Goal: Task Accomplishment & Management: Use online tool/utility

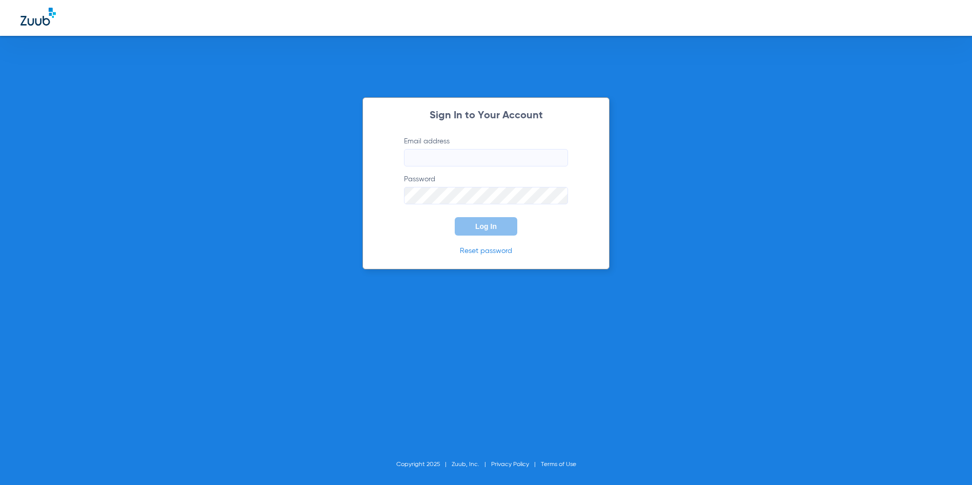
type input "[EMAIL_ADDRESS][DOMAIN_NAME]"
click at [502, 229] on button "Log In" at bounding box center [486, 226] width 63 height 18
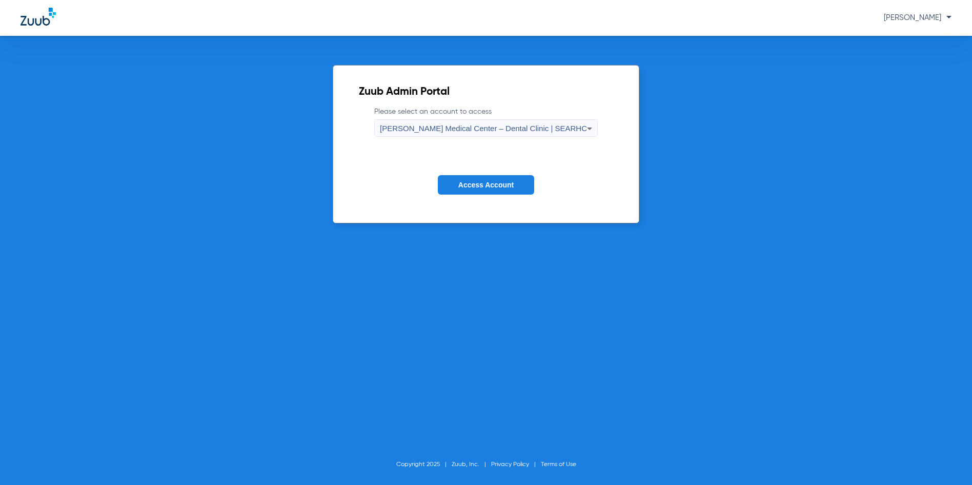
click at [516, 125] on span "[PERSON_NAME] Medical Center – Dental Clinic | SEARHC" at bounding box center [483, 128] width 207 height 9
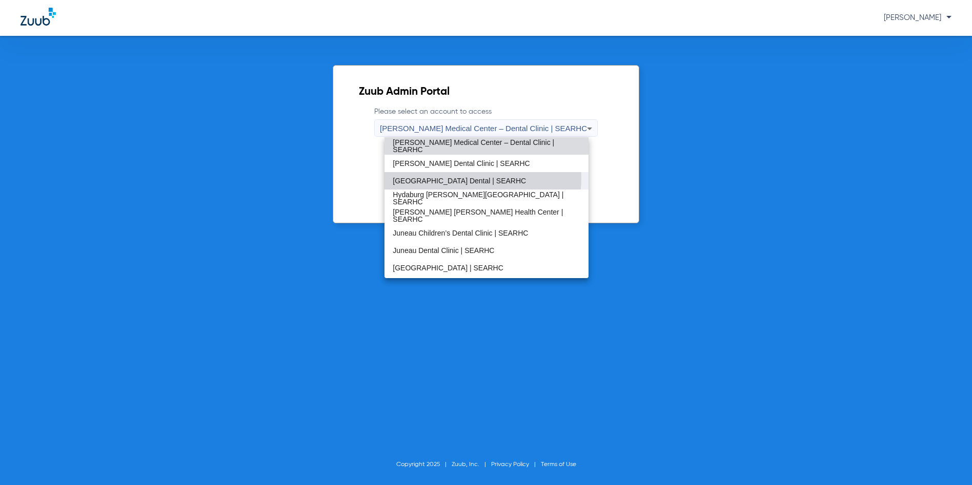
click at [472, 178] on span "[GEOGRAPHIC_DATA] Dental | SEARHC" at bounding box center [459, 180] width 133 height 7
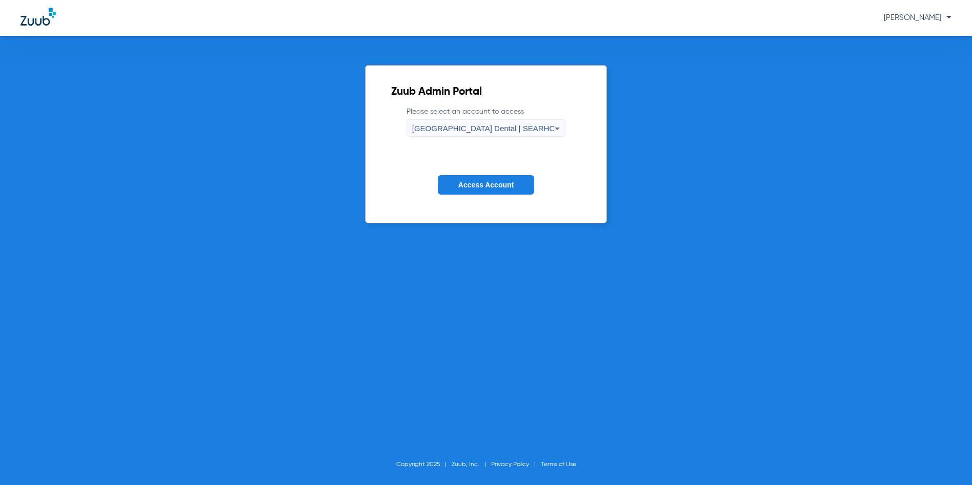
click at [478, 183] on span "Access Account" at bounding box center [485, 185] width 55 height 8
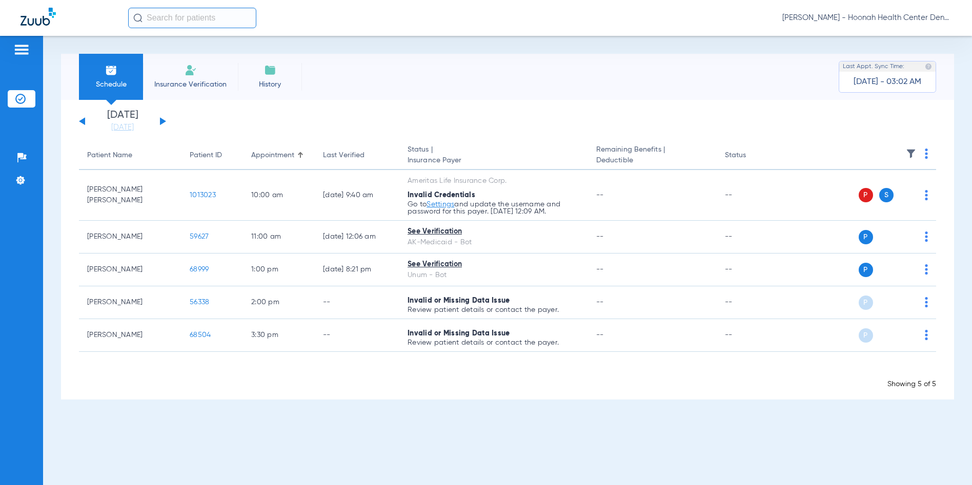
click at [83, 121] on button at bounding box center [82, 121] width 6 height 8
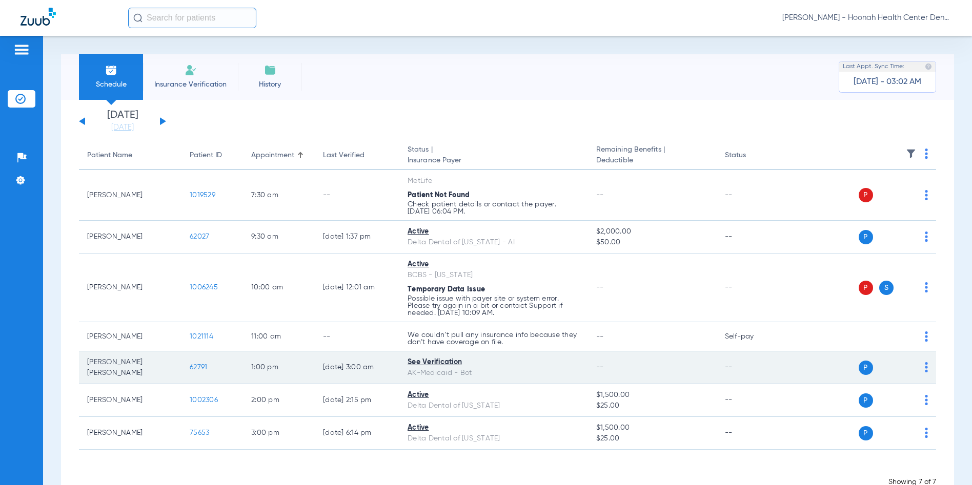
click at [197, 367] on span "62791" at bounding box center [198, 367] width 17 height 7
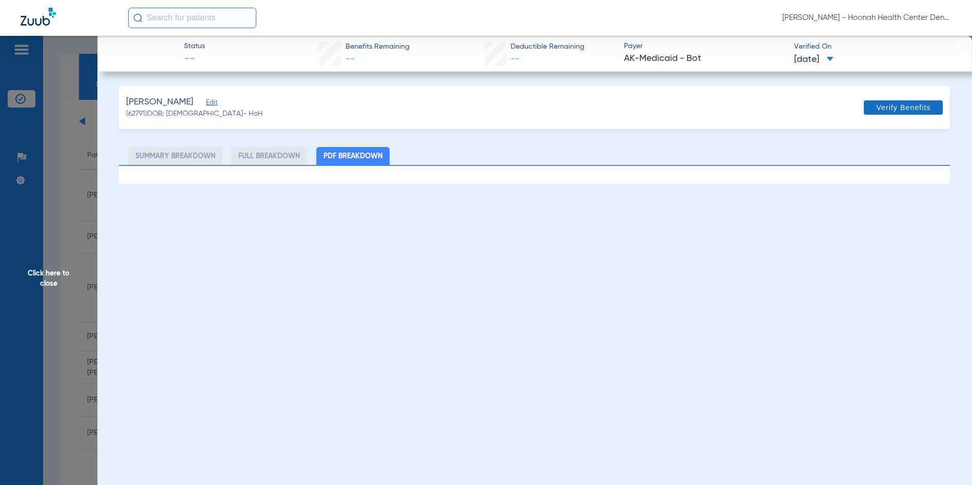
click at [880, 110] on span "Verify Benefits" at bounding box center [903, 108] width 54 height 8
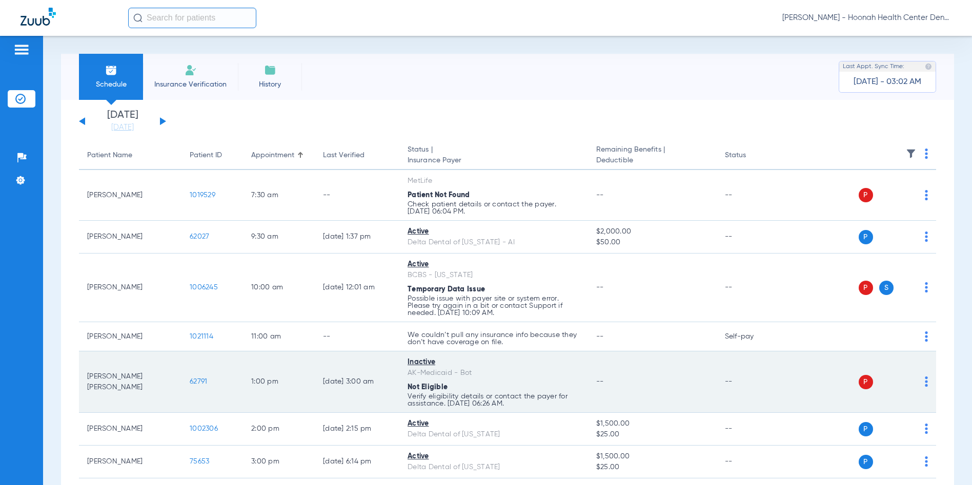
scroll to position [51, 0]
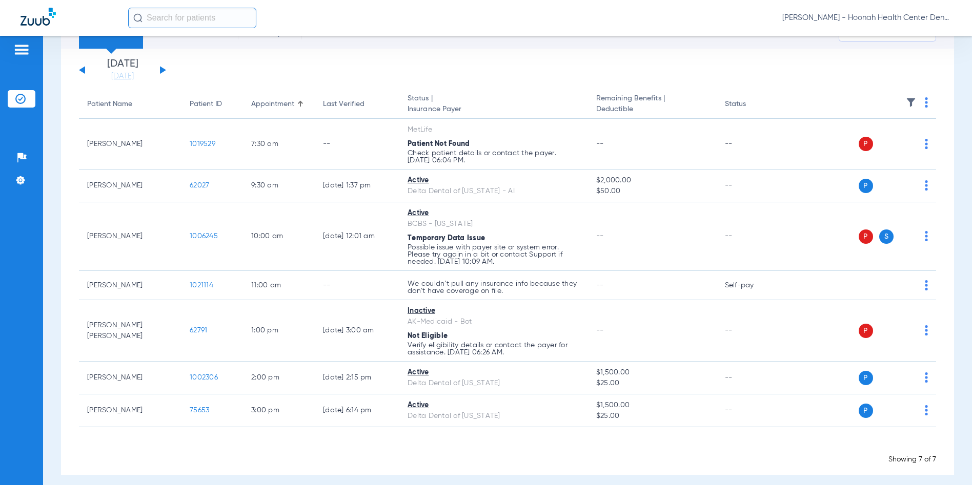
click at [162, 72] on button at bounding box center [163, 70] width 6 height 8
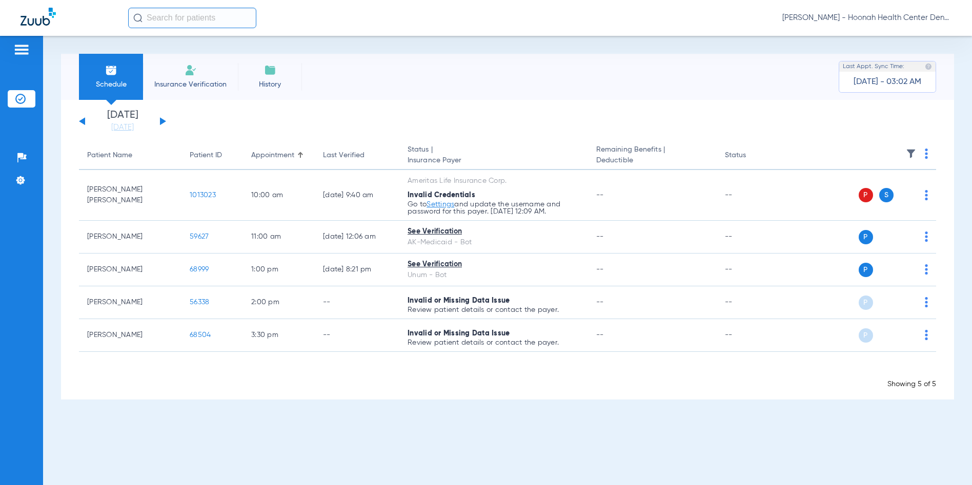
click at [163, 124] on div "Sunday 06-08-2025 Monday 06-09-2025 Tuesday 06-10-2025 Wednesday 06-11-2025 Thu…" at bounding box center [122, 121] width 87 height 23
click at [162, 121] on button at bounding box center [163, 121] width 6 height 8
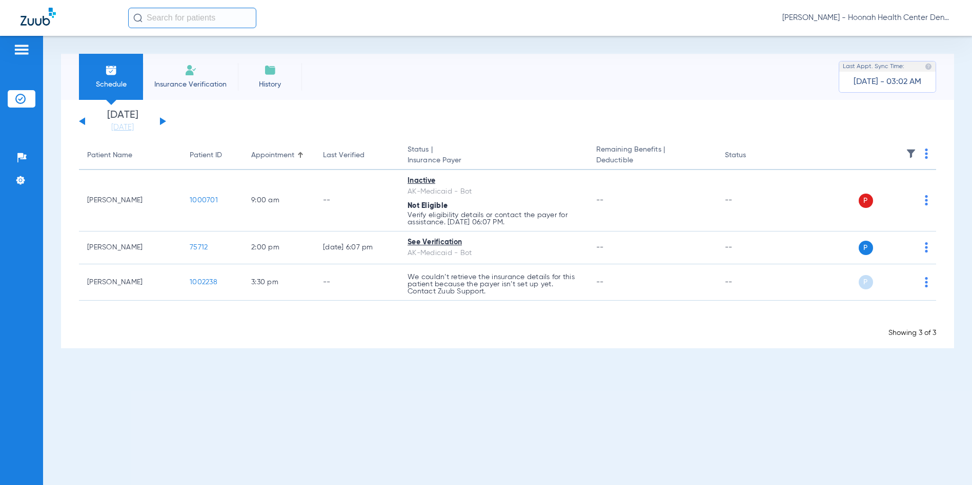
click at [910, 24] on div "[PERSON_NAME] - Hoonah Health Center Dental | SEARHC" at bounding box center [539, 18] width 823 height 20
click at [908, 18] on span "[PERSON_NAME] - Hoonah Health Center Dental | SEARHC" at bounding box center [866, 18] width 169 height 10
click at [892, 37] on span "Account Selection" at bounding box center [912, 36] width 57 height 7
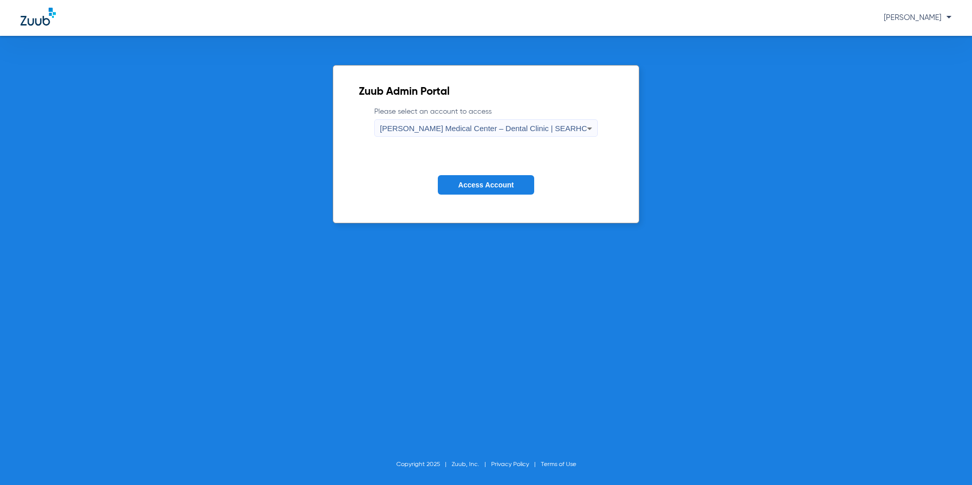
click at [464, 127] on span "[PERSON_NAME] Medical Center – Dental Clinic | SEARHC" at bounding box center [483, 128] width 207 height 9
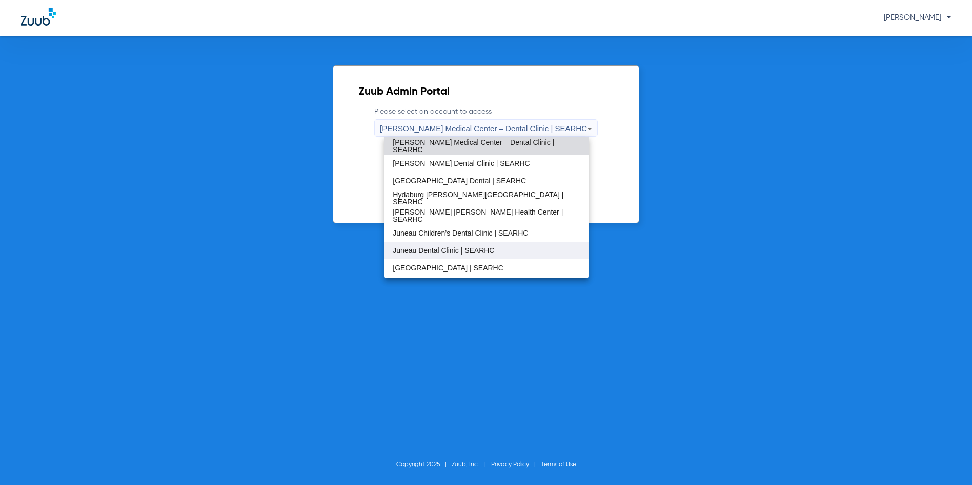
click at [424, 252] on span "Juneau Dental Clinic | SEARHC" at bounding box center [443, 250] width 101 height 7
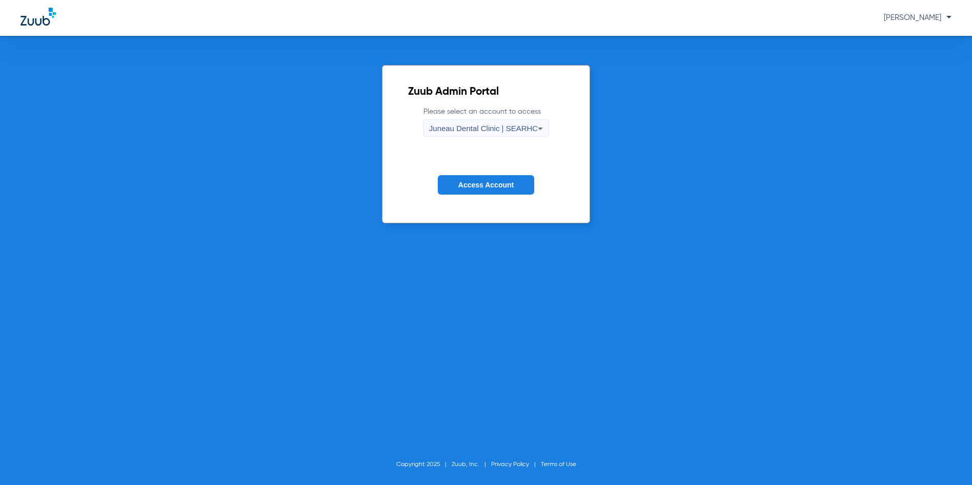
click at [470, 186] on span "Access Account" at bounding box center [485, 185] width 55 height 8
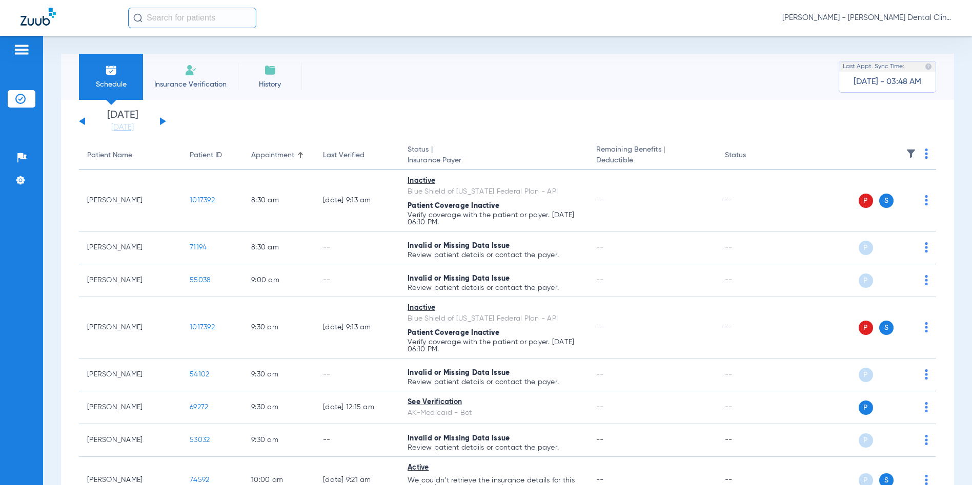
click at [82, 120] on button at bounding box center [82, 121] width 6 height 8
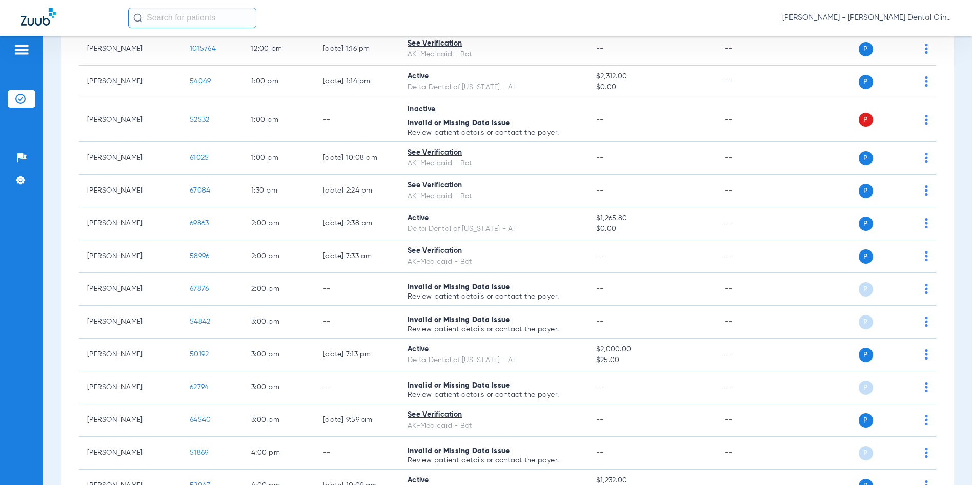
scroll to position [647, 0]
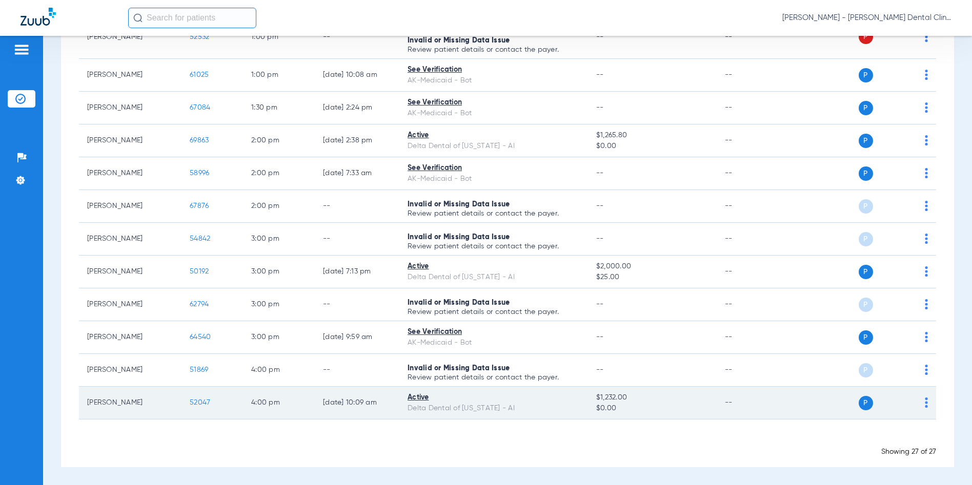
click at [199, 402] on span "52047" at bounding box center [200, 402] width 20 height 7
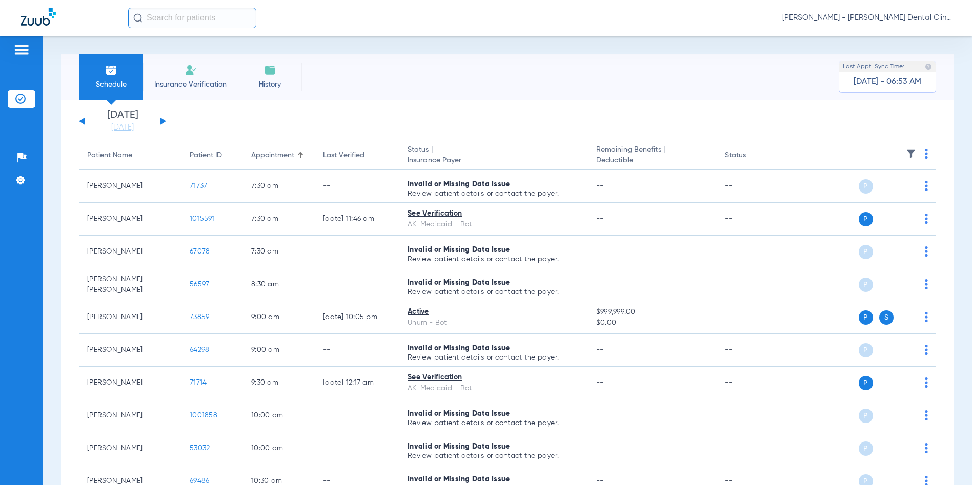
click at [160, 119] on button at bounding box center [163, 121] width 6 height 8
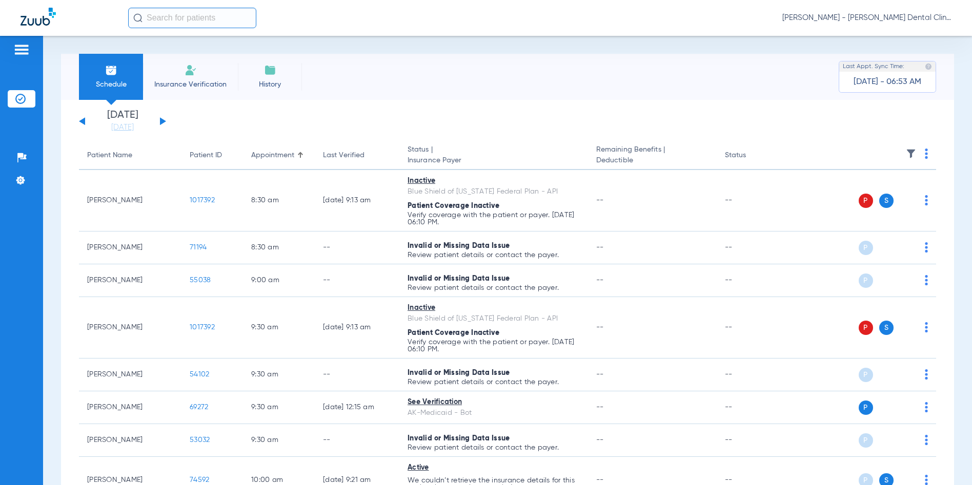
click at [160, 119] on button at bounding box center [163, 121] width 6 height 8
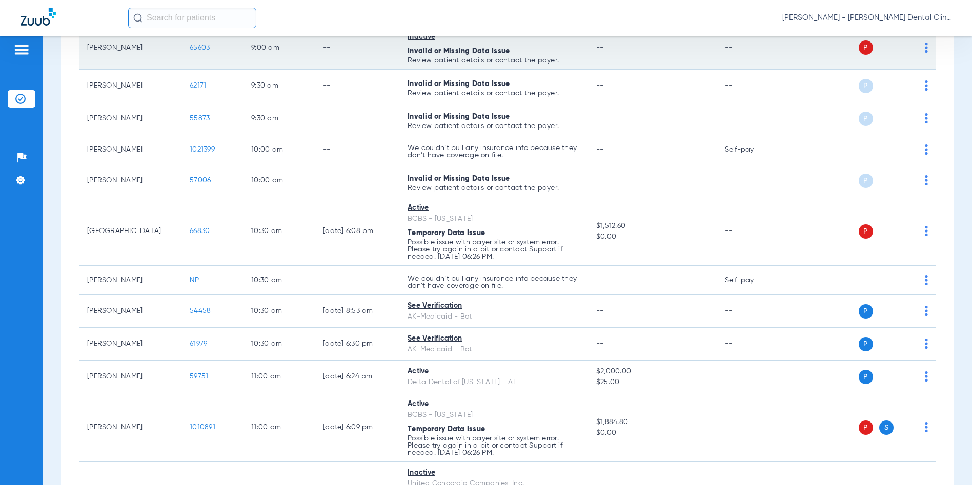
scroll to position [512, 0]
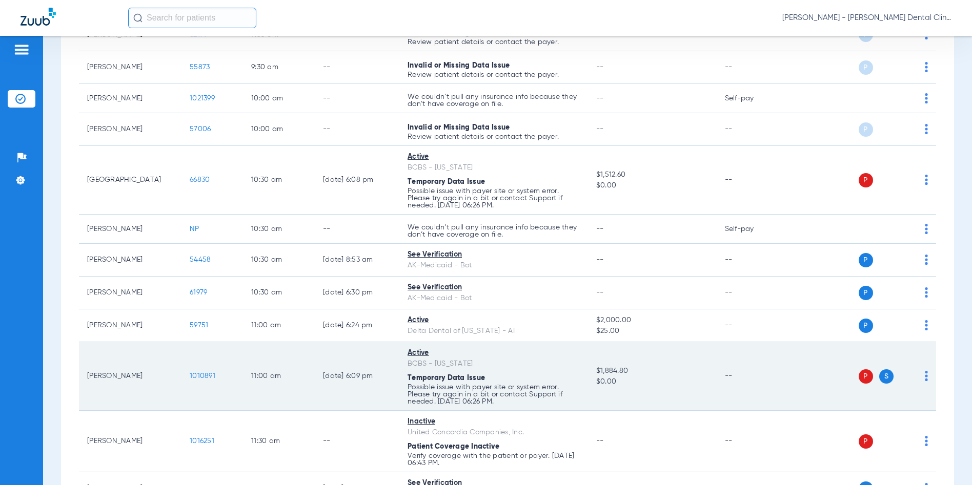
click at [206, 377] on span "1010891" at bounding box center [203, 376] width 26 height 7
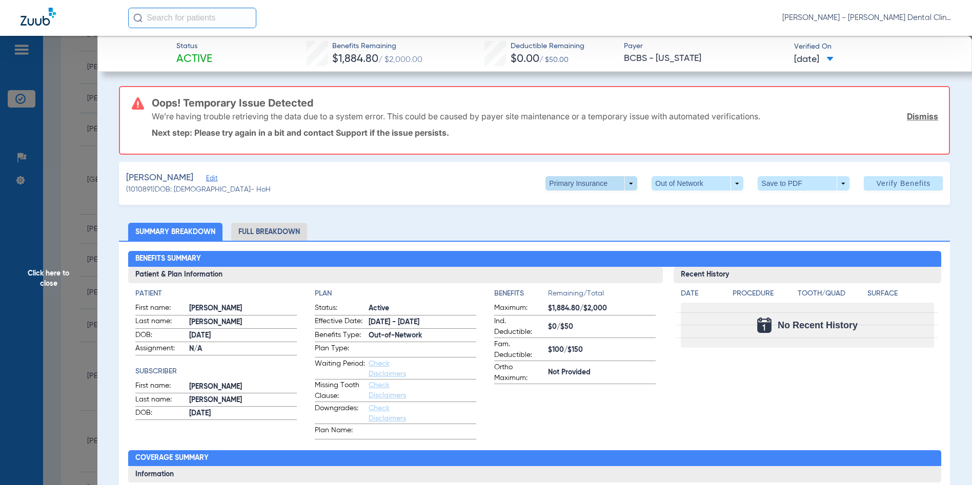
click at [621, 182] on span at bounding box center [591, 183] width 92 height 14
click at [590, 224] on span "Secondary Insurance" at bounding box center [581, 224] width 68 height 7
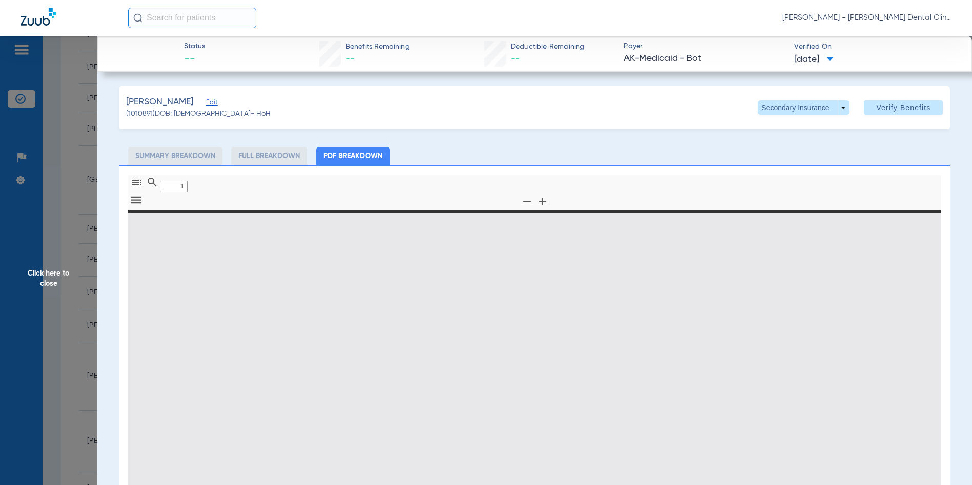
type input "0"
select select "page-width"
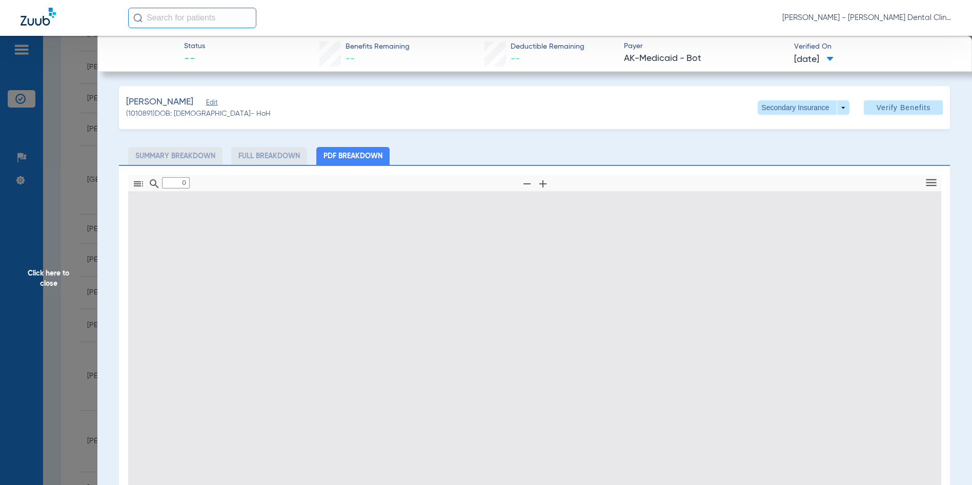
type input "1"
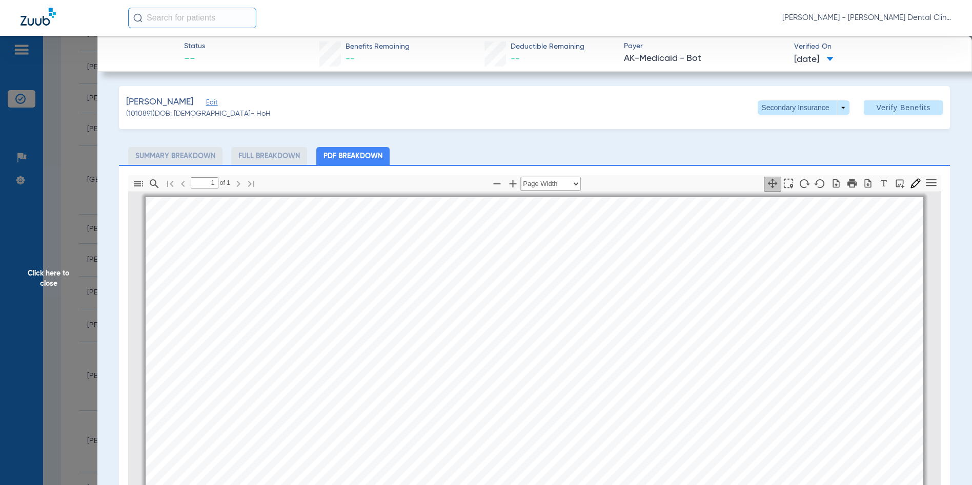
scroll to position [5, 0]
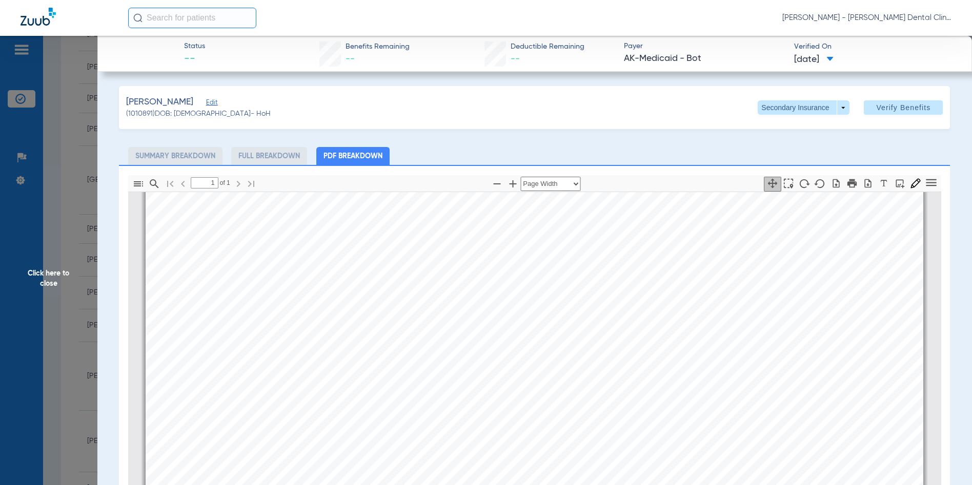
click at [50, 282] on span "Click here to close" at bounding box center [48, 278] width 97 height 485
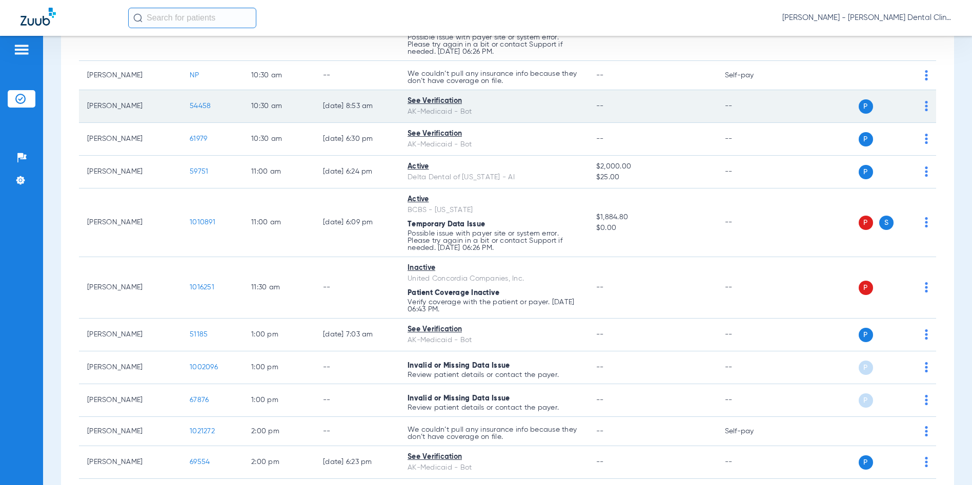
scroll to position [717, 0]
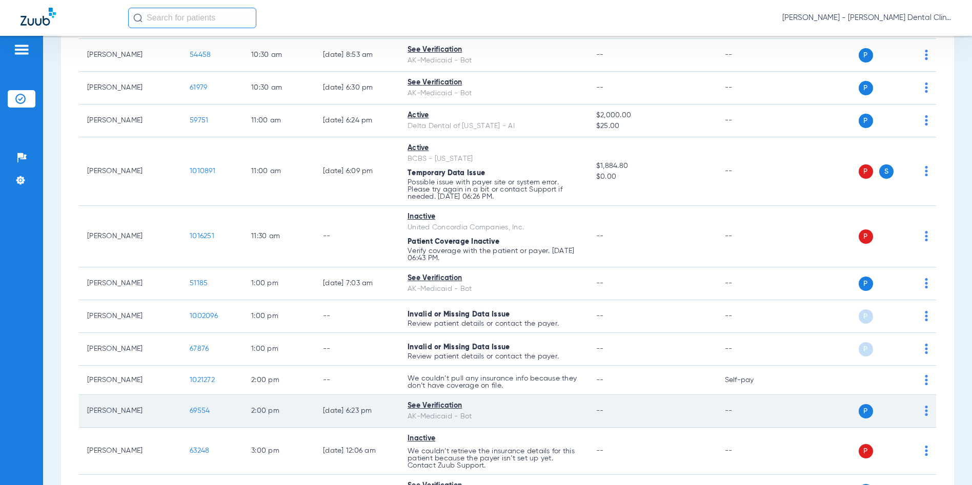
click at [200, 409] on span "69554" at bounding box center [200, 410] width 20 height 7
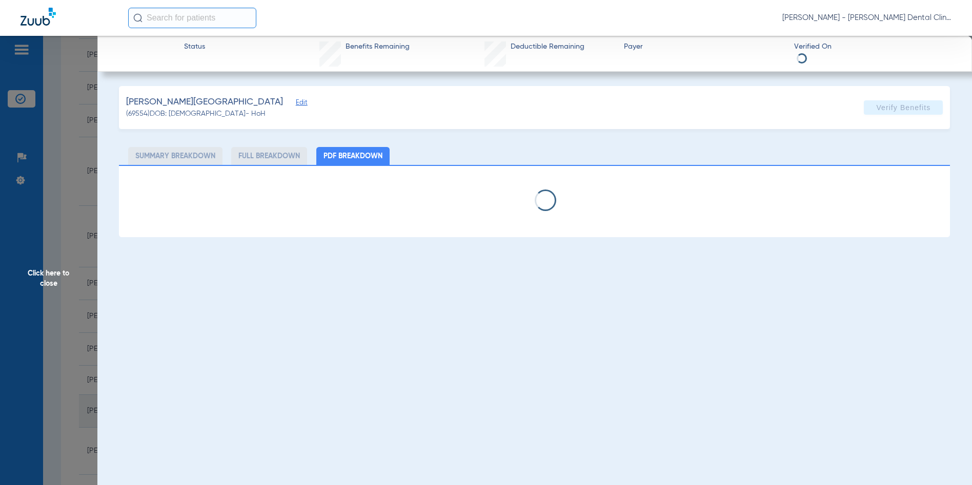
select select "page-width"
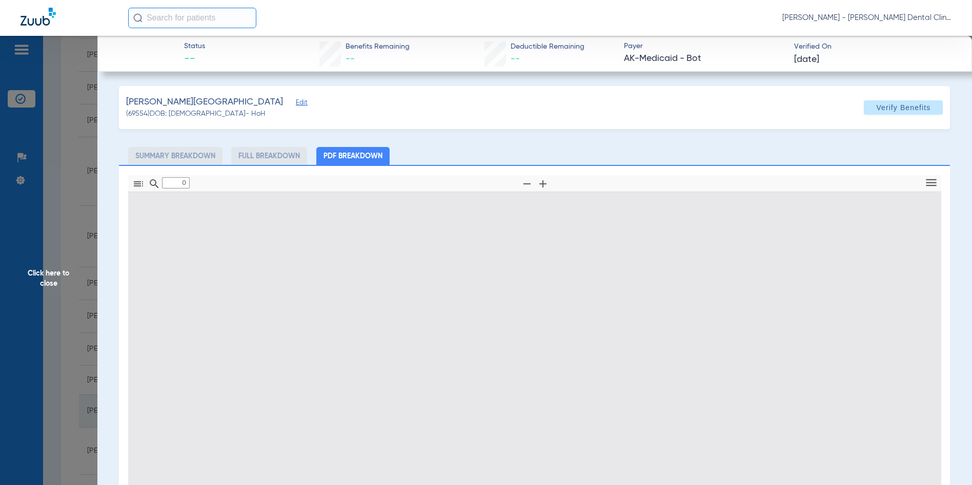
type input "1"
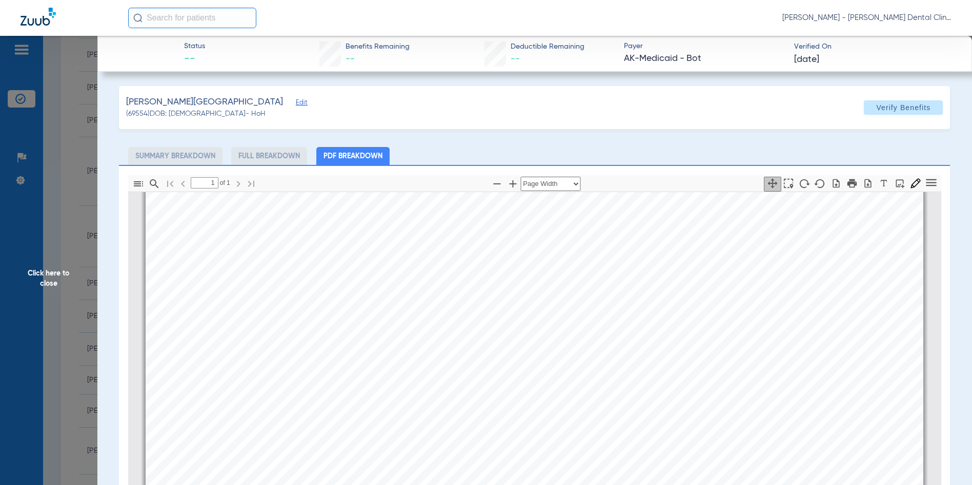
scroll to position [313, 0]
click at [34, 273] on span "Click here to close" at bounding box center [48, 278] width 97 height 485
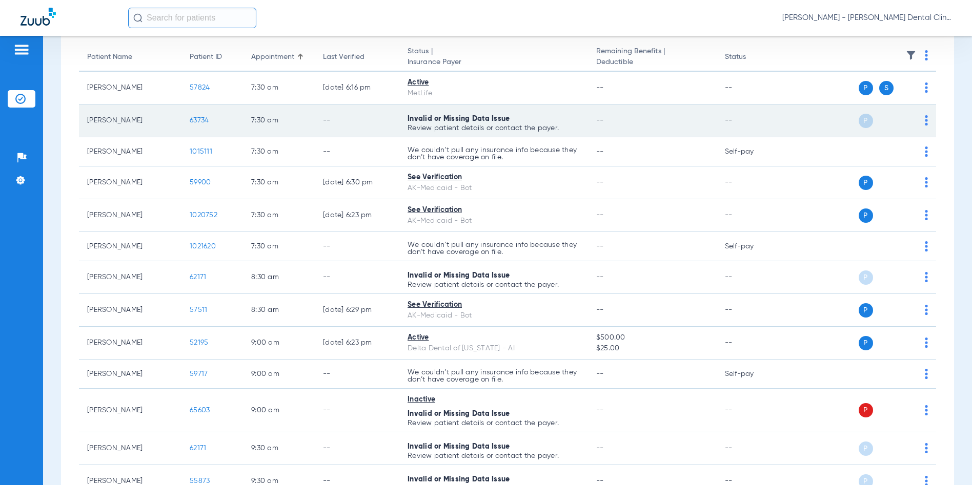
scroll to position [0, 0]
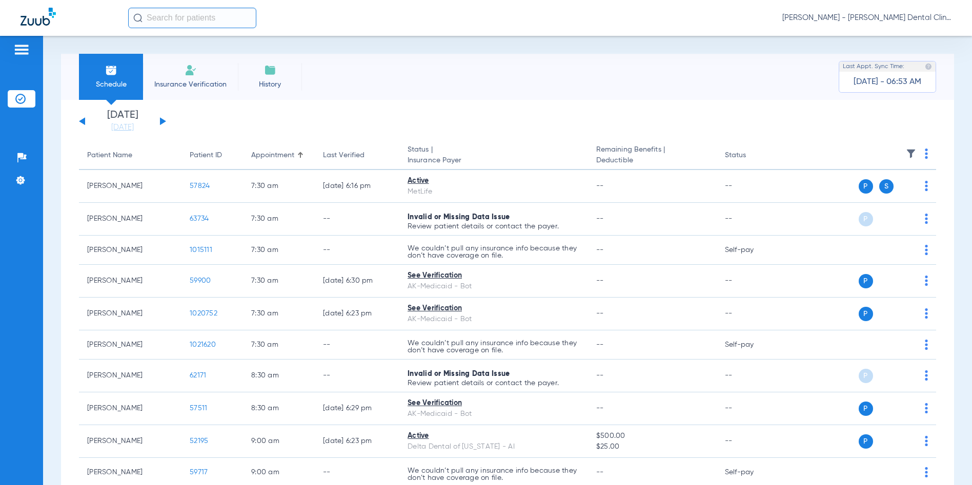
click at [161, 122] on button at bounding box center [163, 121] width 6 height 8
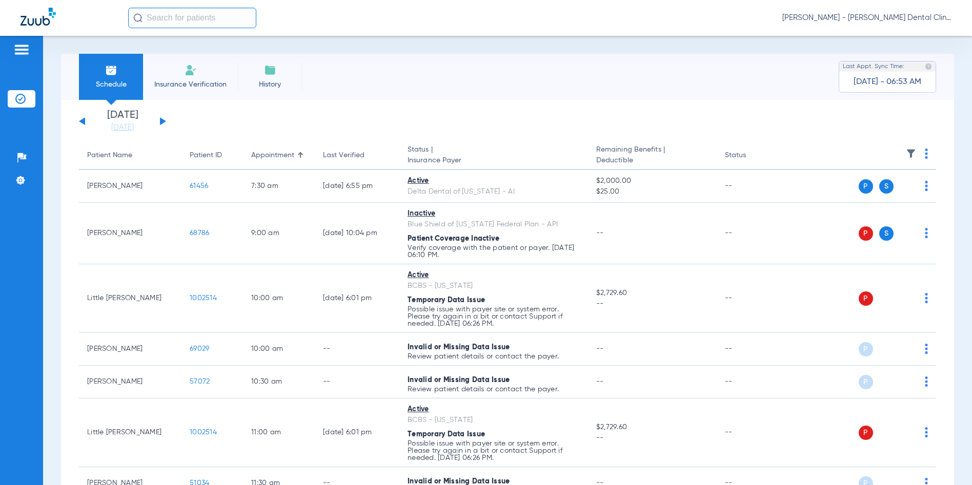
click at [161, 122] on button at bounding box center [163, 121] width 6 height 8
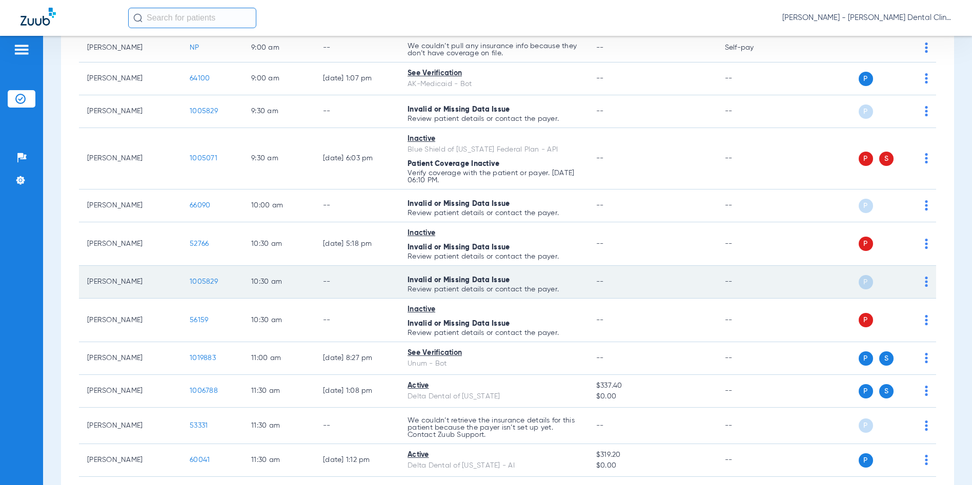
scroll to position [359, 0]
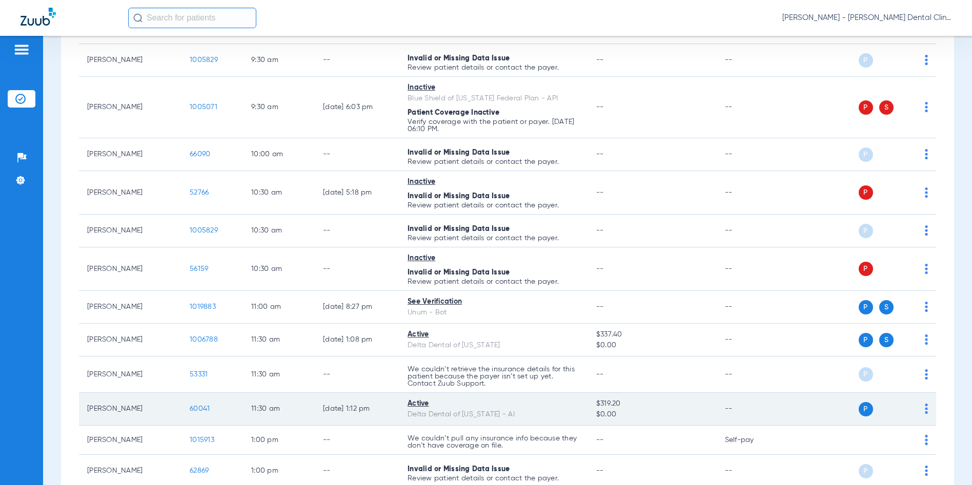
click at [200, 409] on span "60041" at bounding box center [200, 408] width 20 height 7
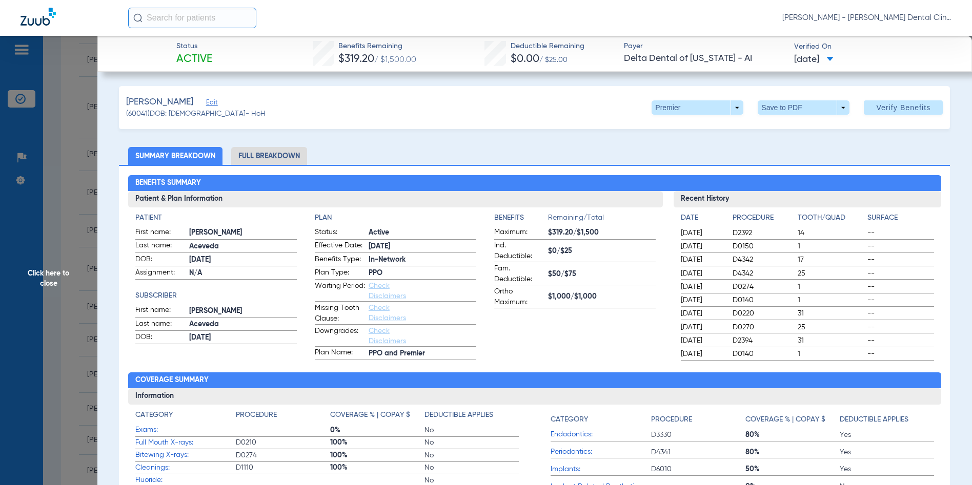
click at [46, 274] on span "Click here to close" at bounding box center [48, 278] width 97 height 485
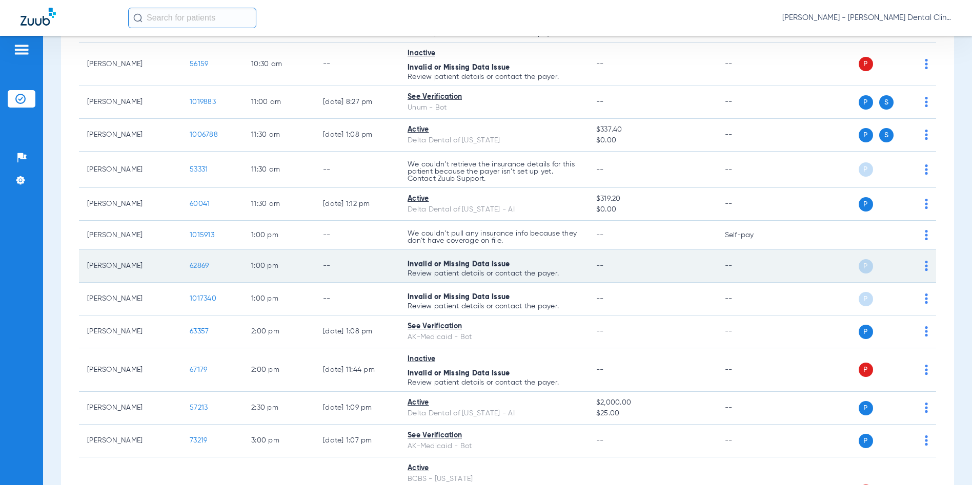
scroll to position [615, 0]
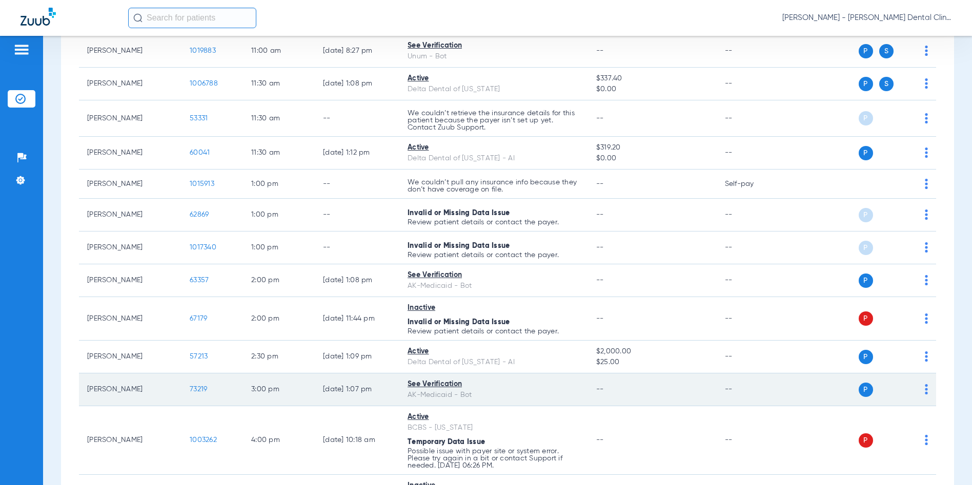
click at [199, 390] on span "73219" at bounding box center [198, 389] width 17 height 7
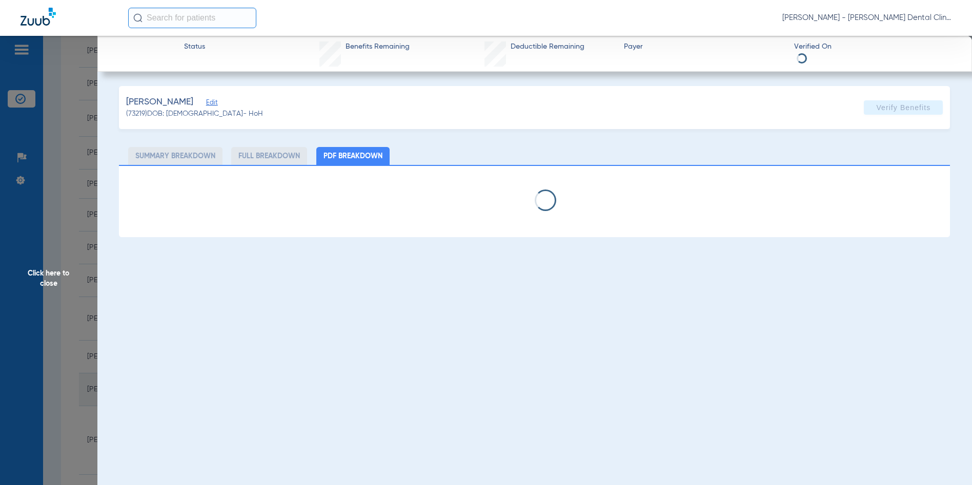
select select "page-width"
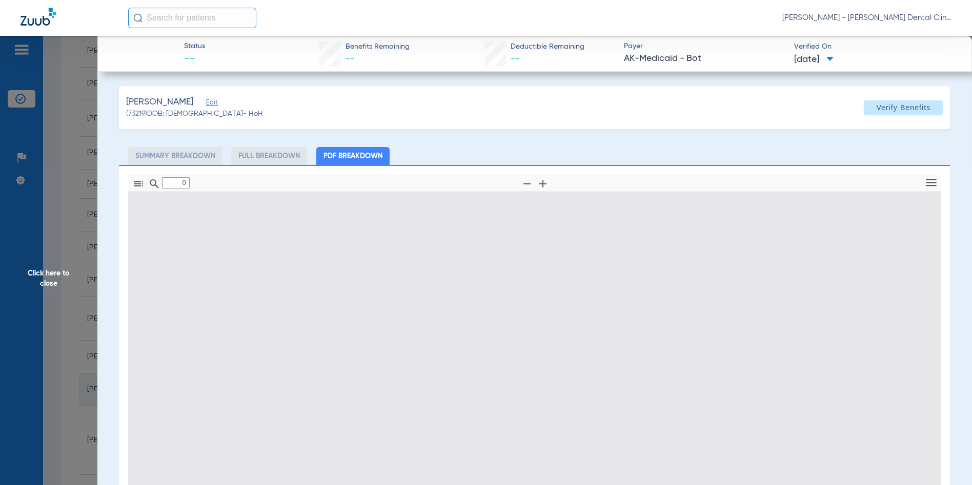
type input "1"
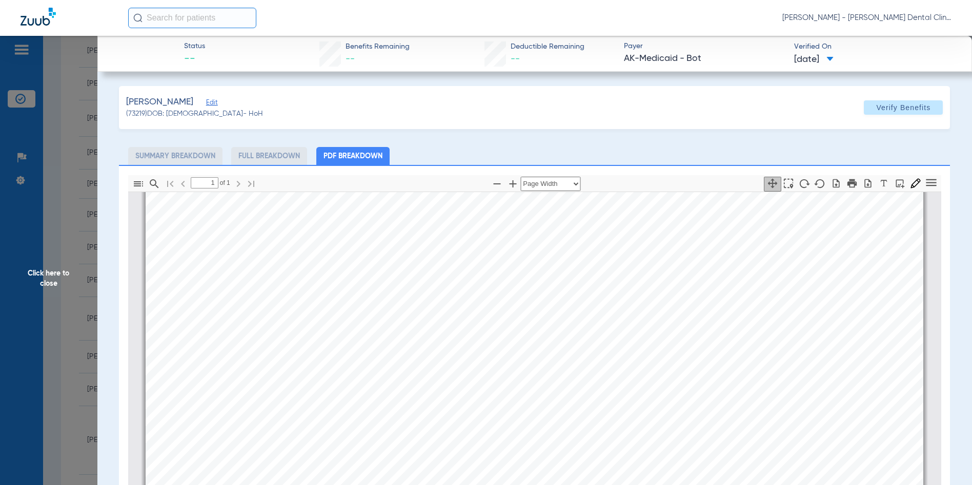
scroll to position [364, 0]
click at [45, 280] on span "Click here to close" at bounding box center [48, 278] width 97 height 485
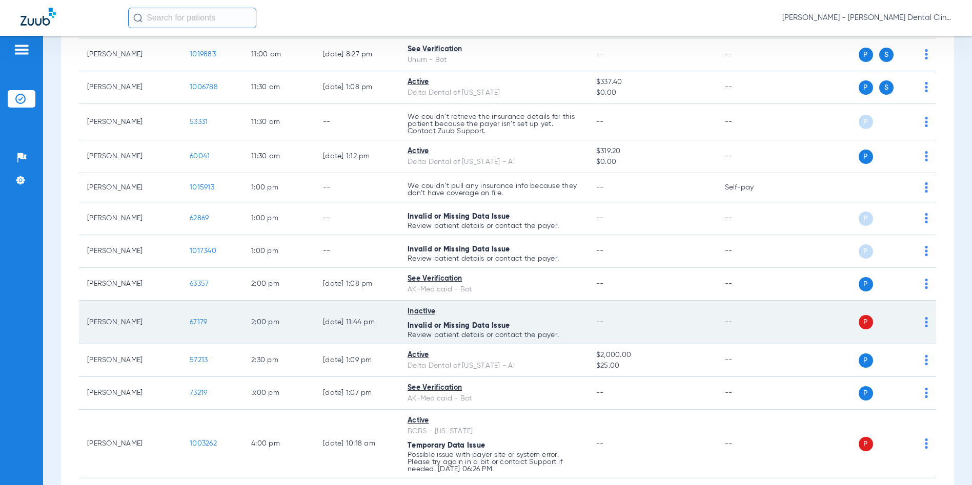
scroll to position [560, 0]
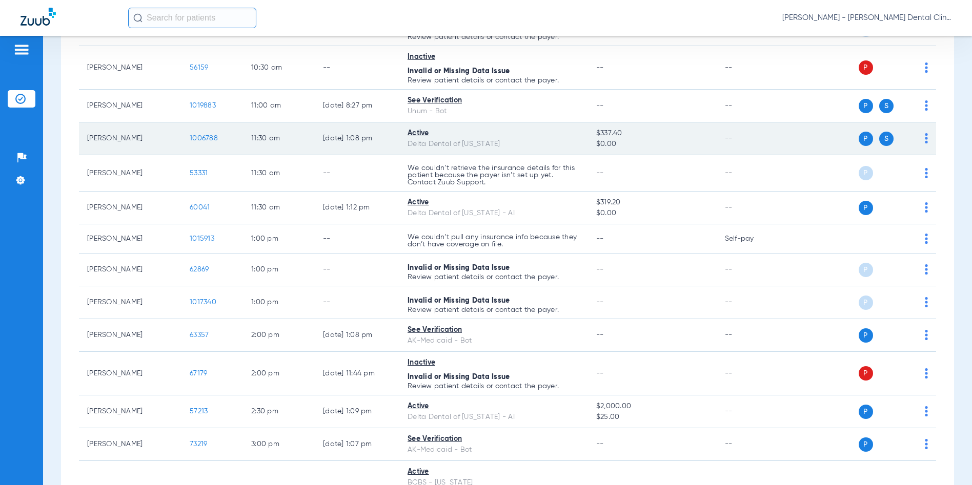
click at [198, 138] on span "1006788" at bounding box center [204, 138] width 28 height 7
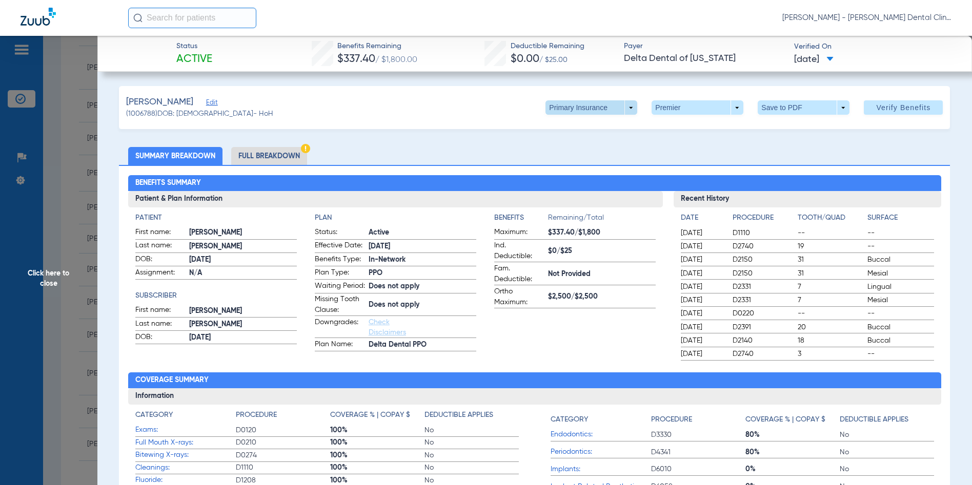
click at [623, 108] on span at bounding box center [591, 107] width 92 height 14
click at [589, 150] on span "Secondary Insurance" at bounding box center [581, 148] width 68 height 7
click at [49, 275] on span "Click here to close" at bounding box center [48, 278] width 97 height 485
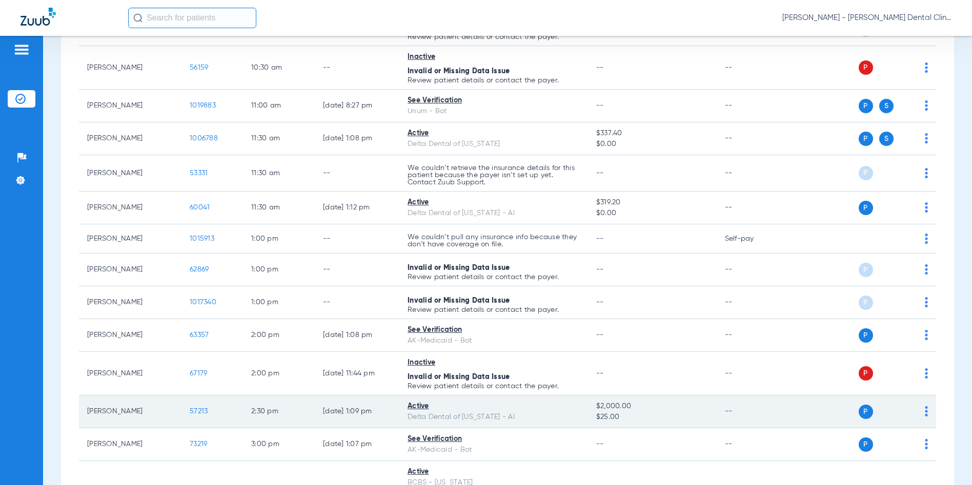
click at [193, 409] on span "57213" at bounding box center [199, 411] width 18 height 7
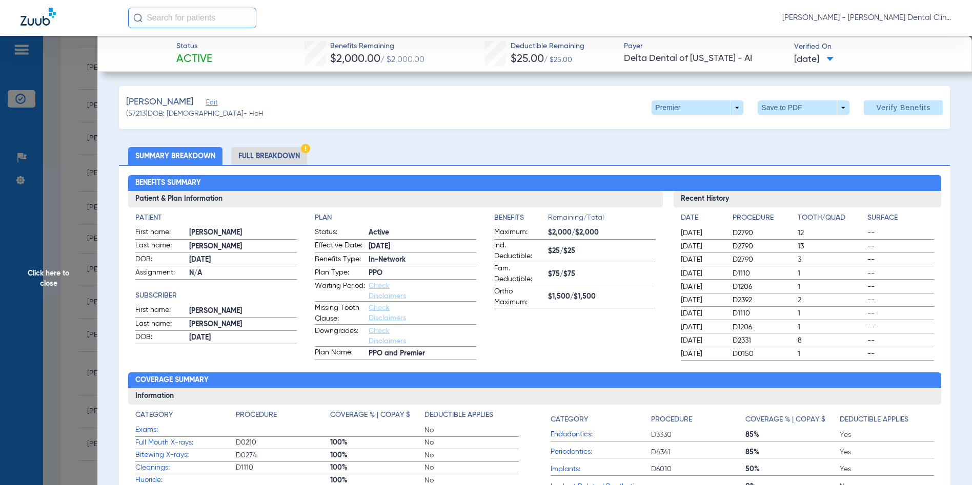
click at [36, 273] on span "Click here to close" at bounding box center [48, 278] width 97 height 485
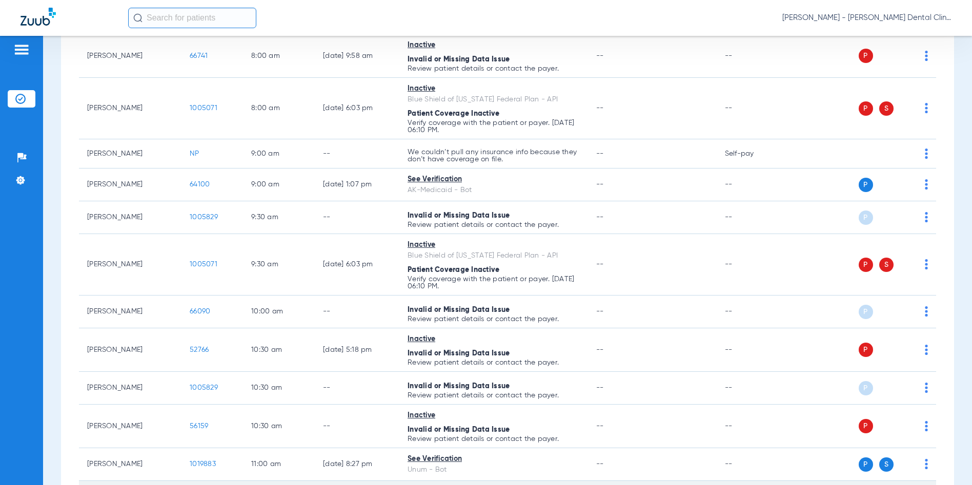
scroll to position [150, 0]
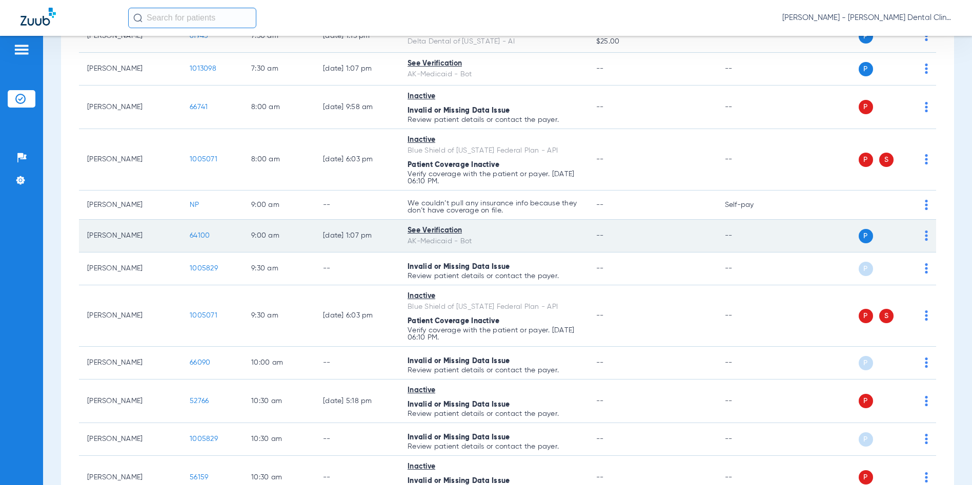
click at [200, 231] on td "64100" at bounding box center [211, 236] width 61 height 33
click at [201, 236] on span "64100" at bounding box center [200, 235] width 20 height 7
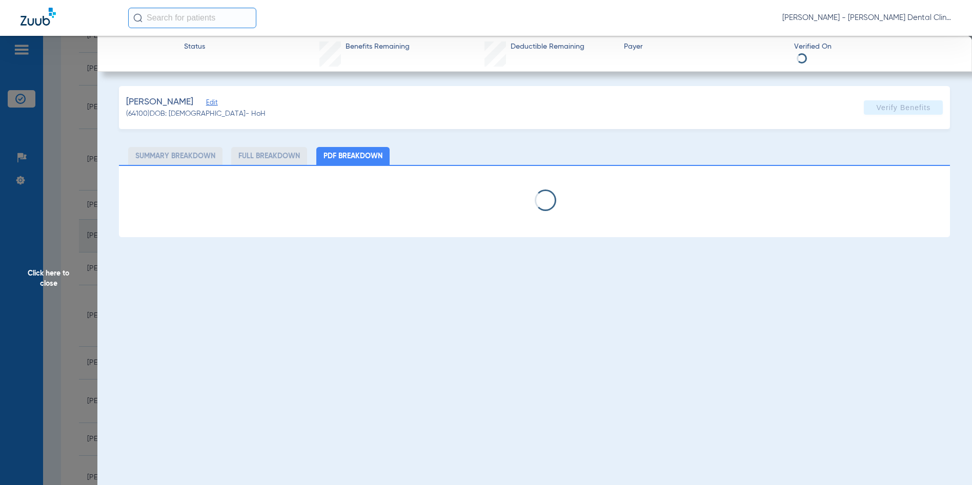
select select "page-width"
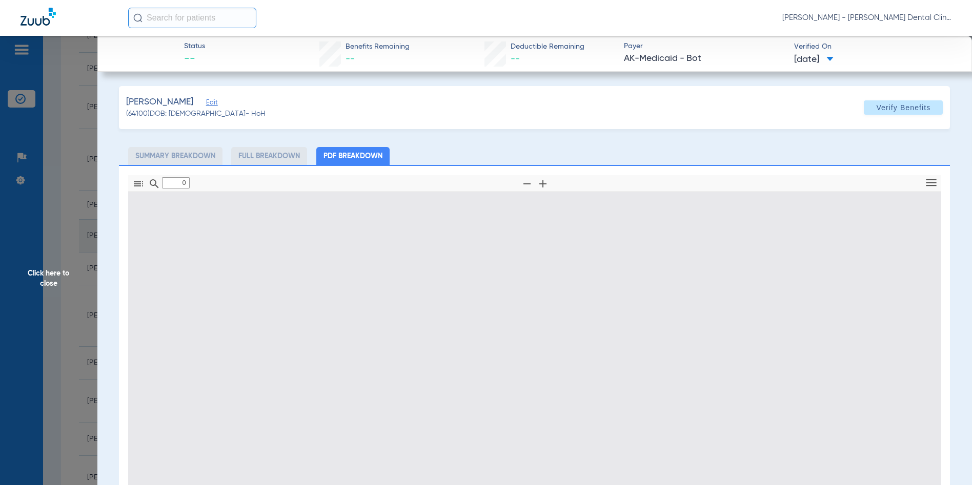
type input "1"
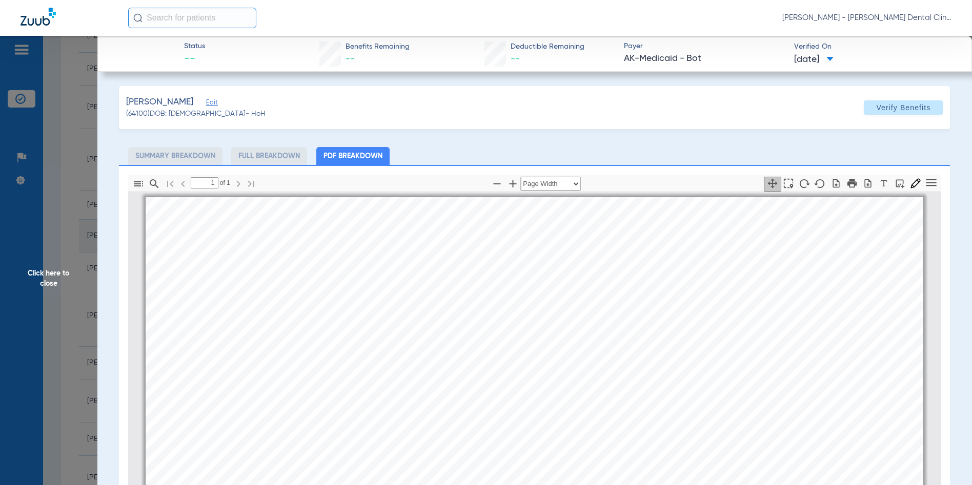
scroll to position [5, 0]
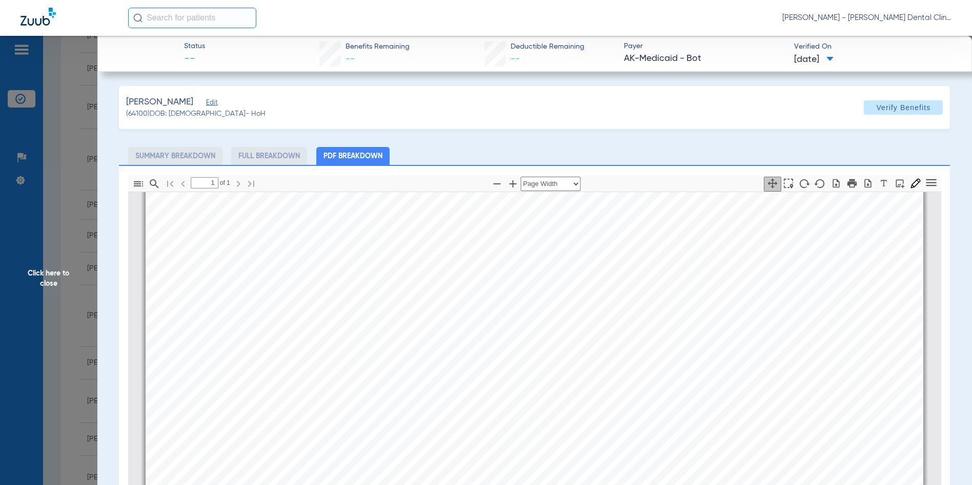
click at [59, 282] on span "Click here to close" at bounding box center [48, 278] width 97 height 485
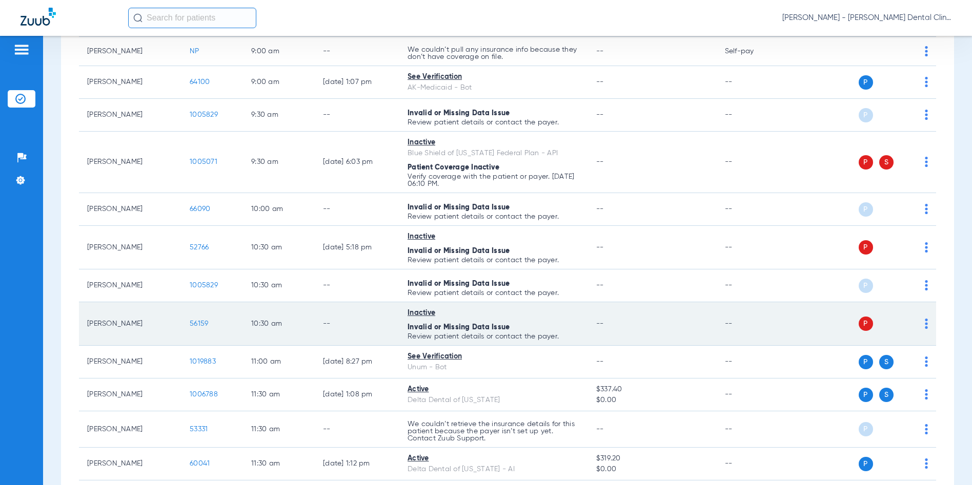
scroll to position [355, 0]
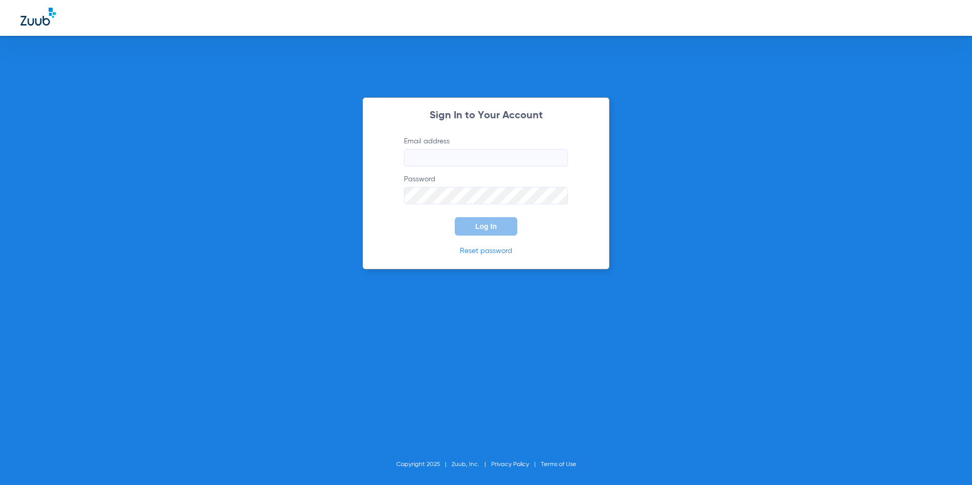
type input "[EMAIL_ADDRESS][DOMAIN_NAME]"
click at [491, 224] on span "Log In" at bounding box center [486, 226] width 22 height 8
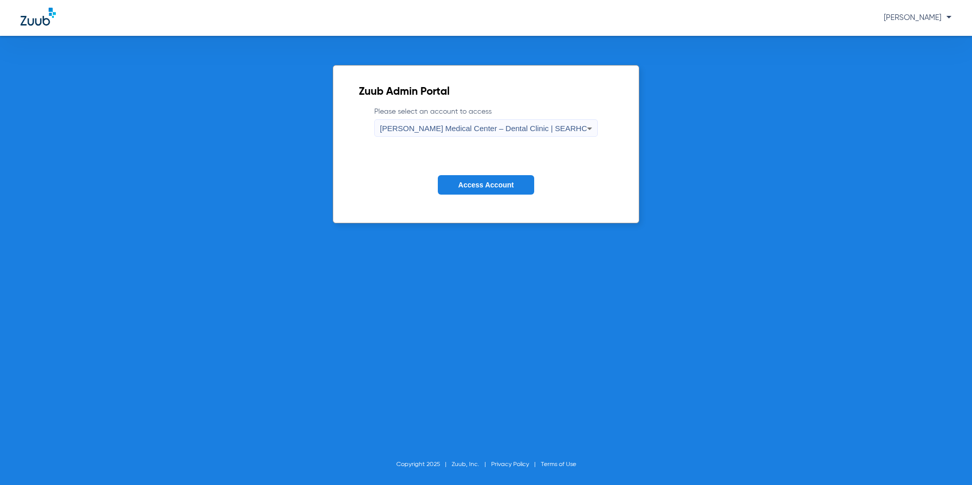
click at [403, 125] on span "[PERSON_NAME] Medical Center – Dental Clinic | SEARHC" at bounding box center [483, 128] width 207 height 9
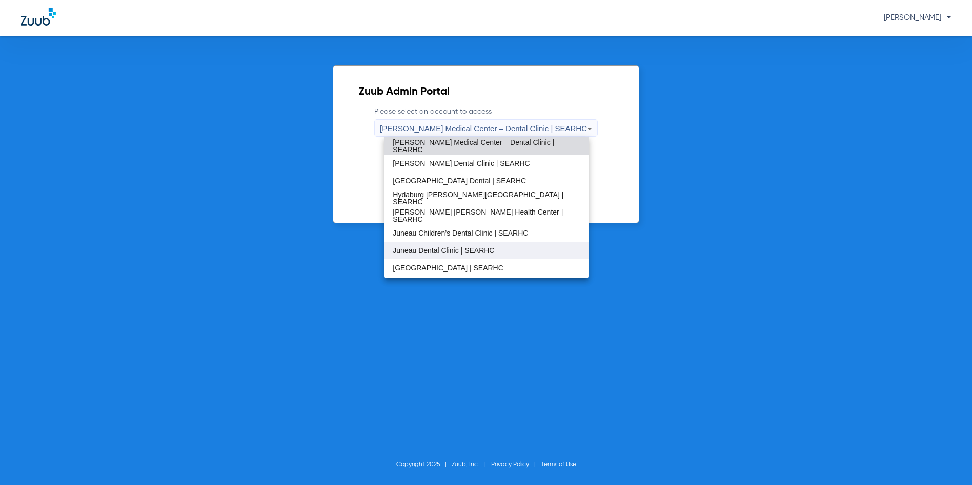
click at [421, 245] on mat-option "Juneau Dental Clinic | SEARHC" at bounding box center [485, 250] width 203 height 17
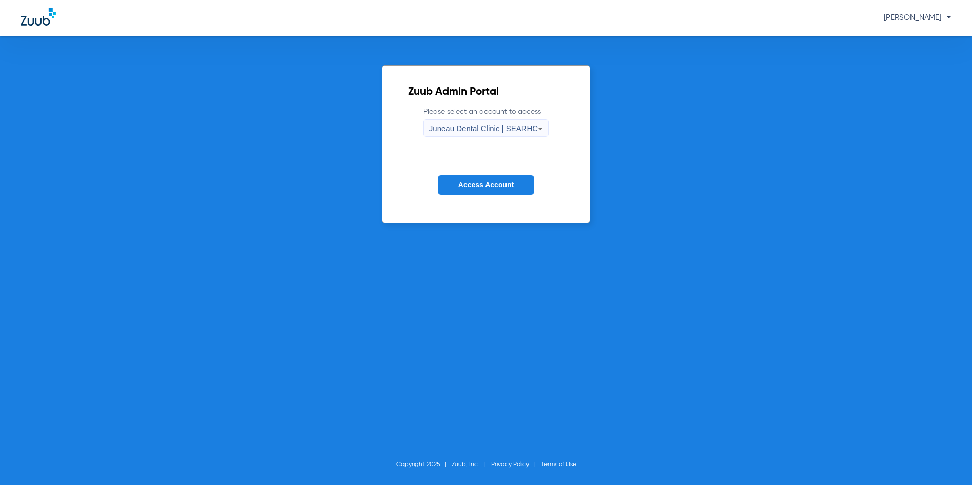
click at [464, 183] on span "Access Account" at bounding box center [485, 185] width 55 height 8
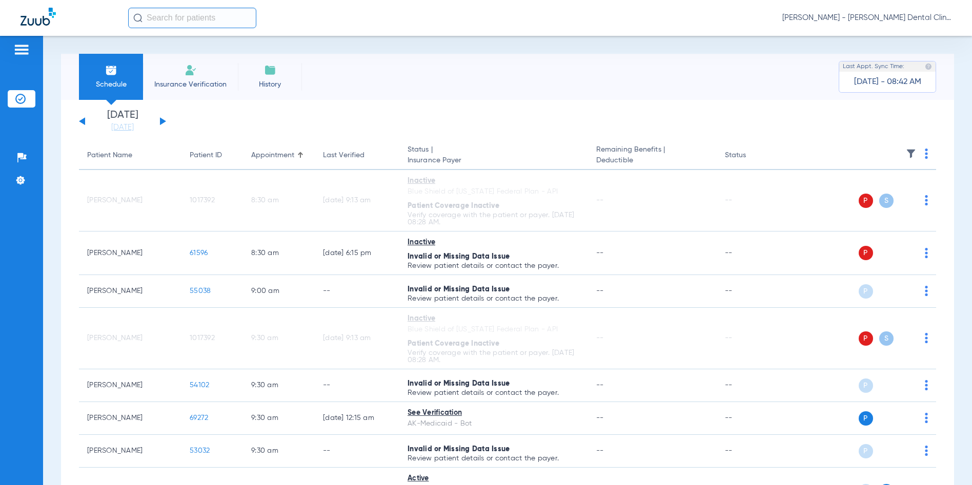
click at [161, 117] on div "Sunday 06-08-2025 Monday 06-09-2025 Tuesday 06-10-2025 Wednesday 06-11-2025 Thu…" at bounding box center [122, 121] width 87 height 23
click at [165, 124] on div "Sunday 06-08-2025 Monday 06-09-2025 Tuesday 06-10-2025 Wednesday 06-11-2025 Thu…" at bounding box center [122, 121] width 87 height 23
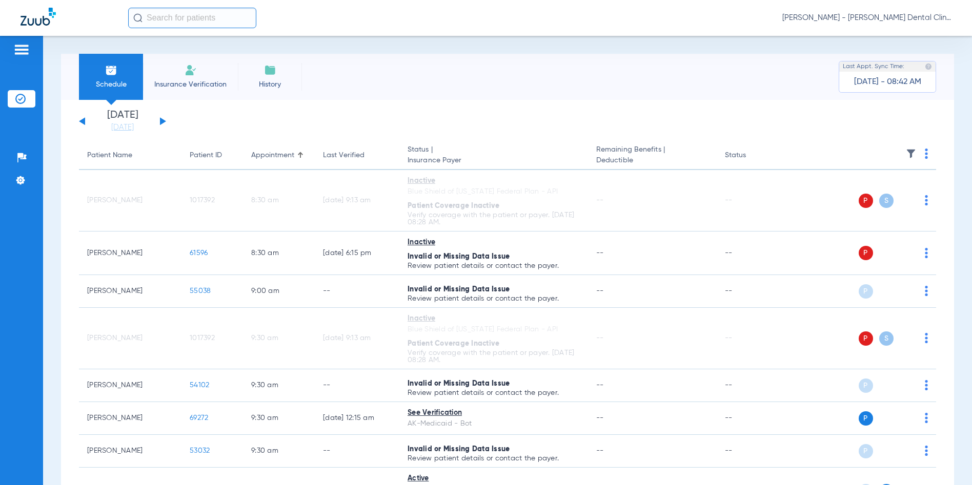
click at [161, 121] on button at bounding box center [163, 121] width 6 height 8
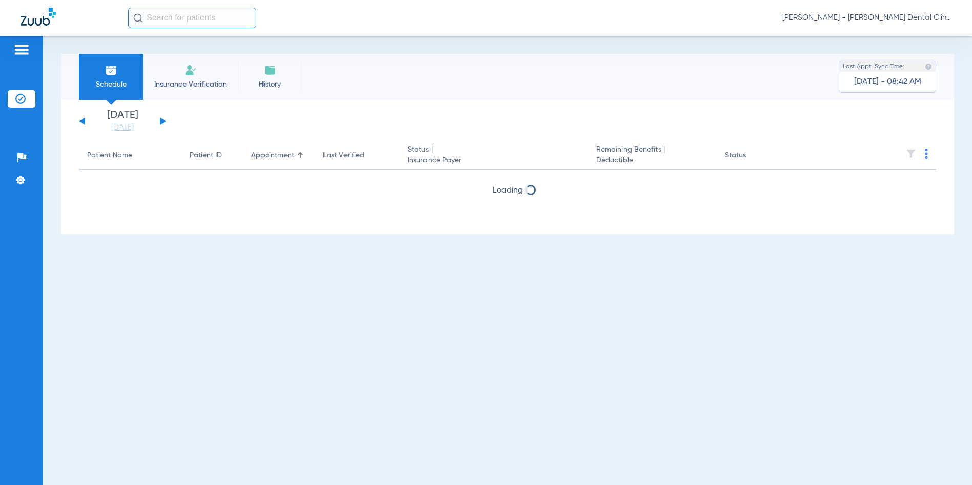
click at [165, 121] on button at bounding box center [163, 121] width 6 height 8
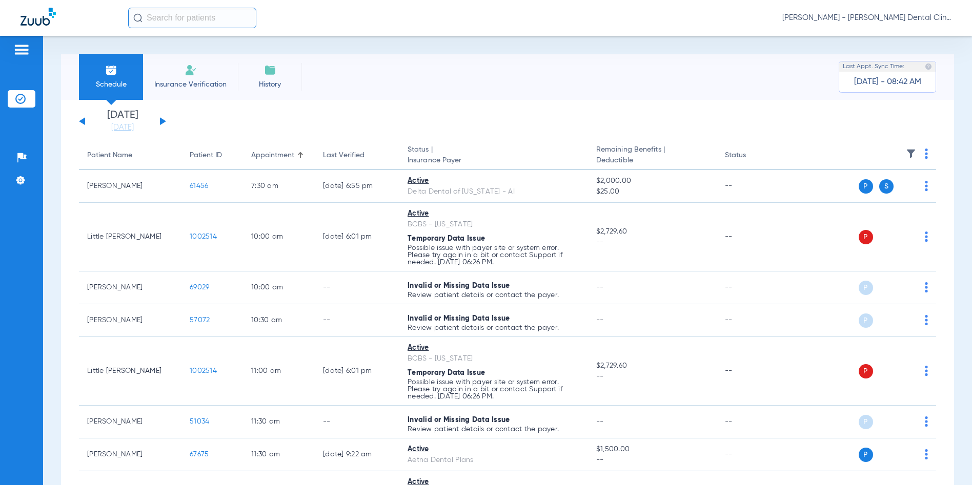
click at [165, 121] on button at bounding box center [163, 121] width 6 height 8
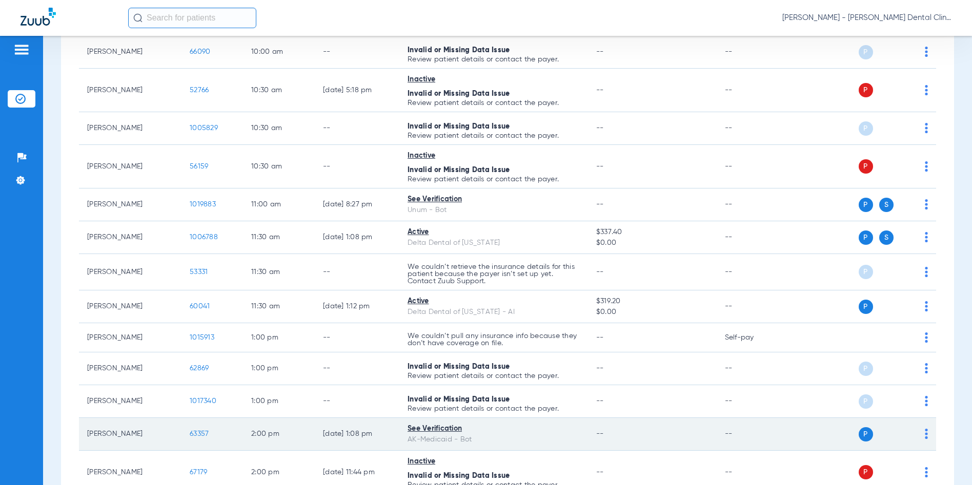
scroll to position [615, 0]
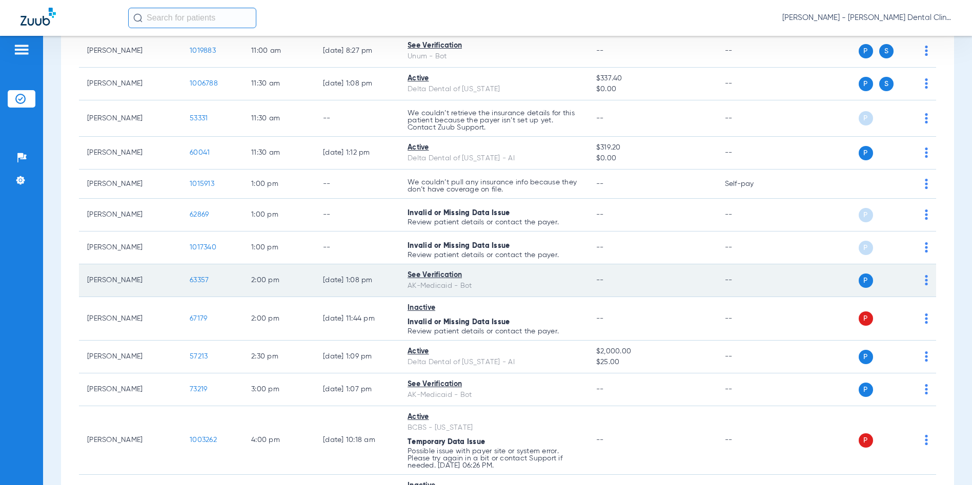
click at [197, 279] on span "63357" at bounding box center [199, 280] width 19 height 7
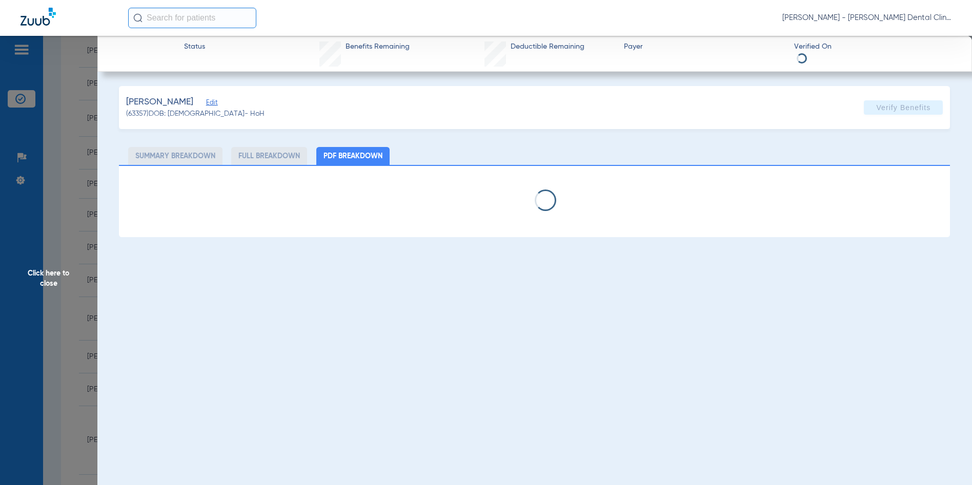
select select "page-width"
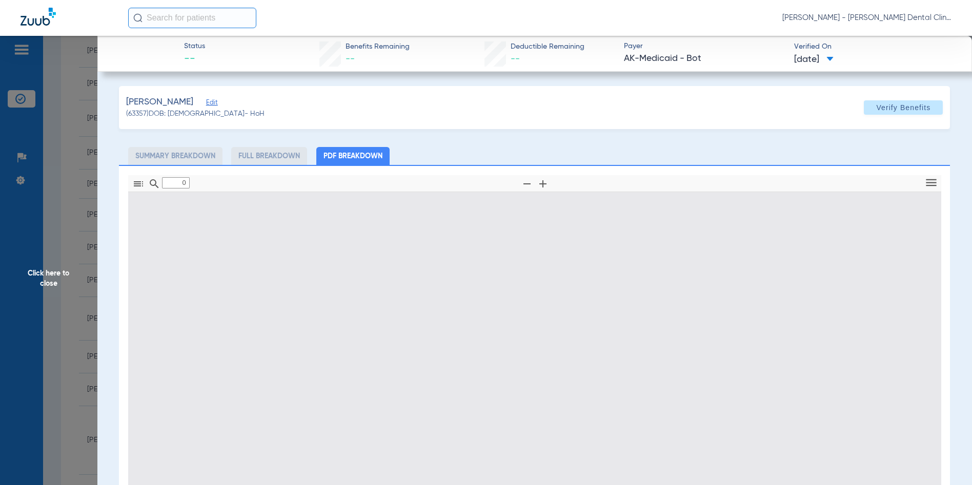
type input "1"
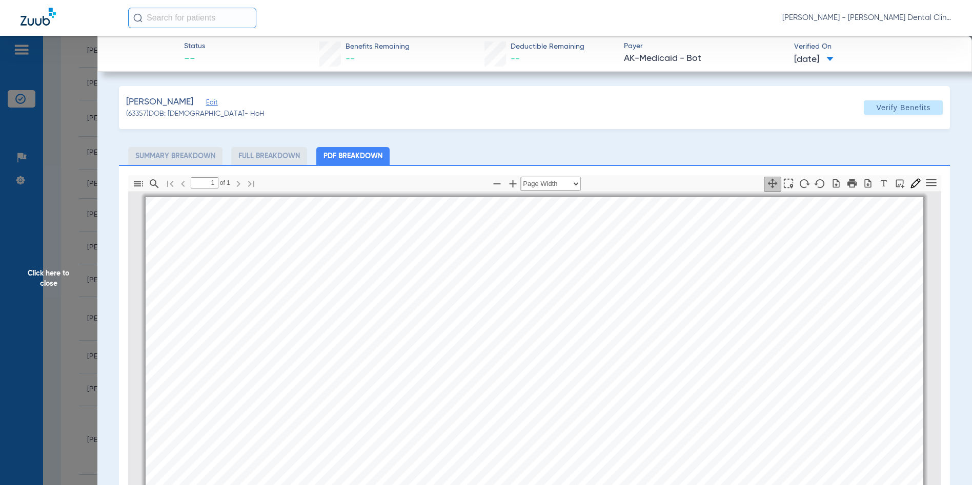
scroll to position [5, 0]
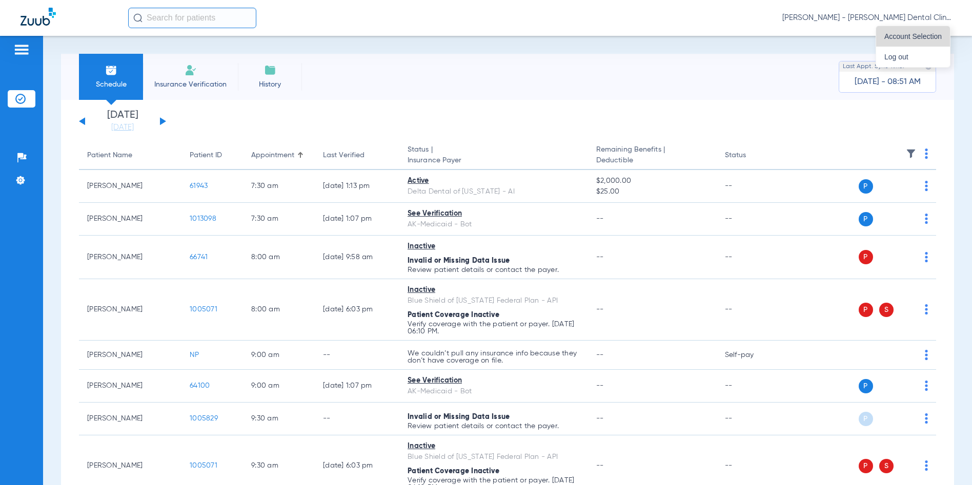
click at [895, 39] on span "Account Selection" at bounding box center [912, 36] width 57 height 7
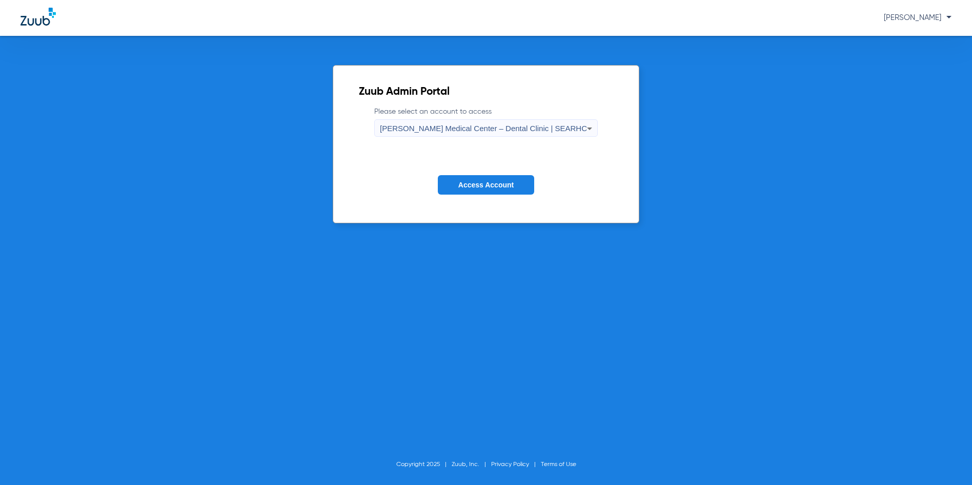
click at [468, 184] on span "Access Account" at bounding box center [485, 185] width 55 height 8
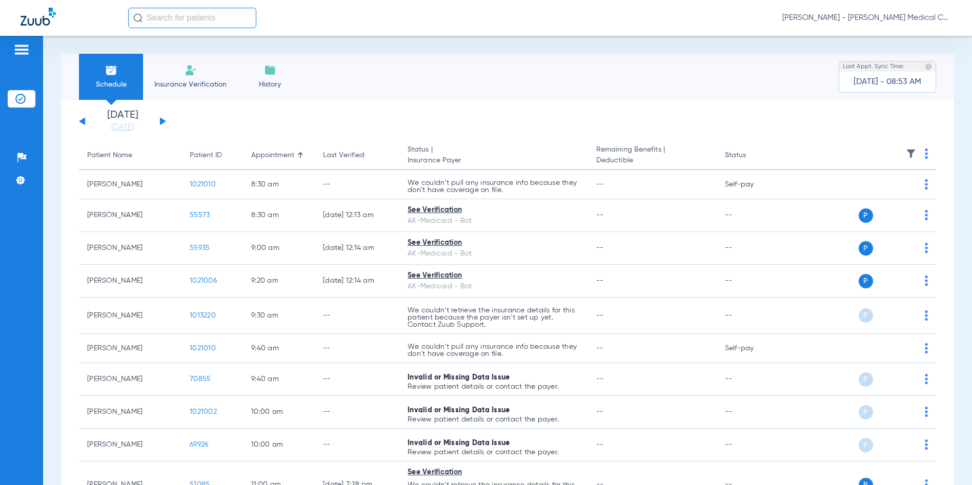
click at [81, 124] on div "Sunday 06-08-2025 Monday 06-09-2025 Tuesday 06-10-2025 Wednesday 06-11-2025 Thu…" at bounding box center [122, 121] width 87 height 23
click at [84, 120] on button at bounding box center [82, 121] width 6 height 8
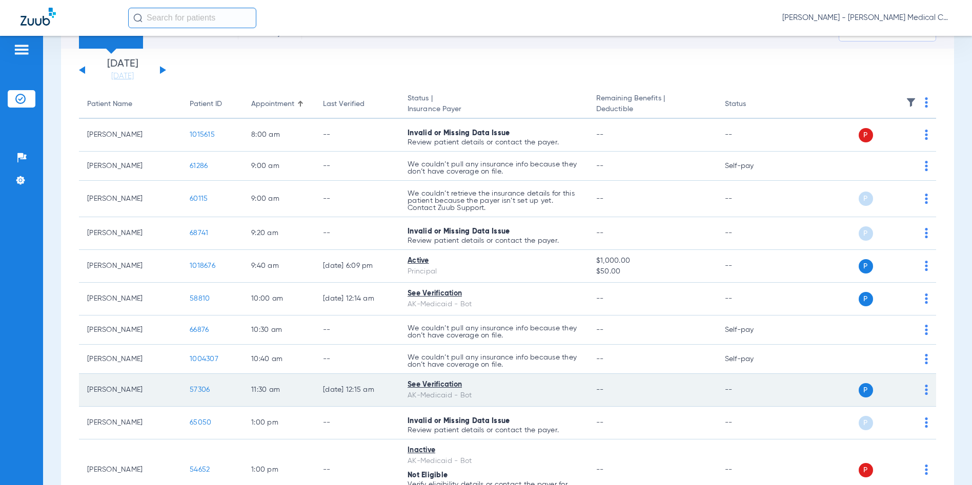
scroll to position [154, 0]
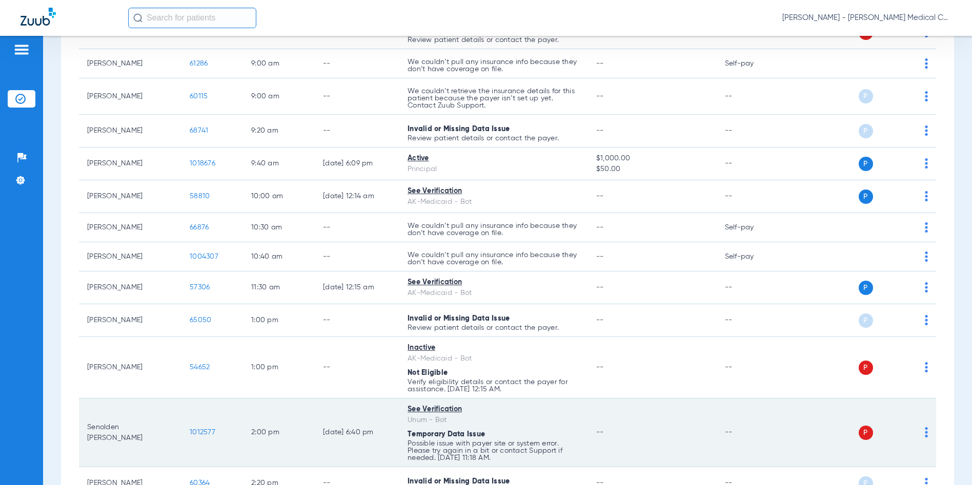
click at [200, 431] on span "1012577" at bounding box center [203, 432] width 26 height 7
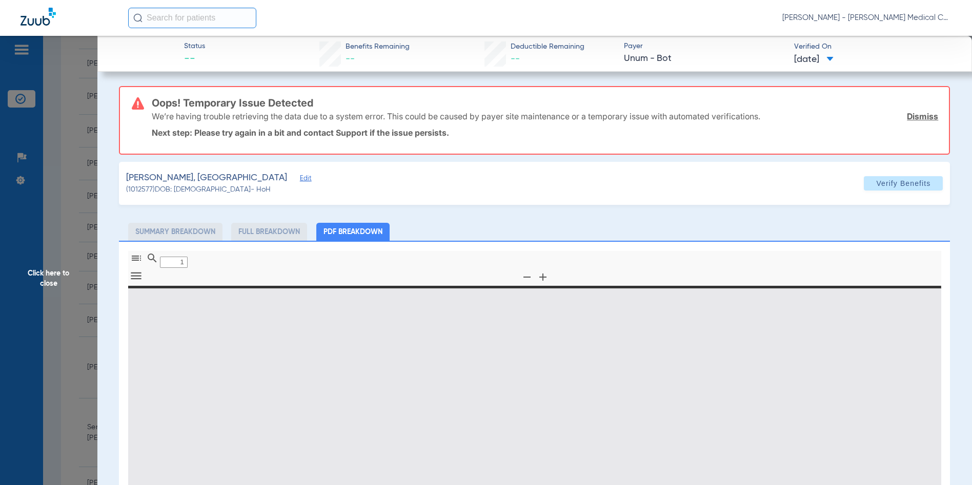
click at [894, 186] on span "Verify Benefits" at bounding box center [903, 183] width 54 height 8
type input "0"
select select "page-width"
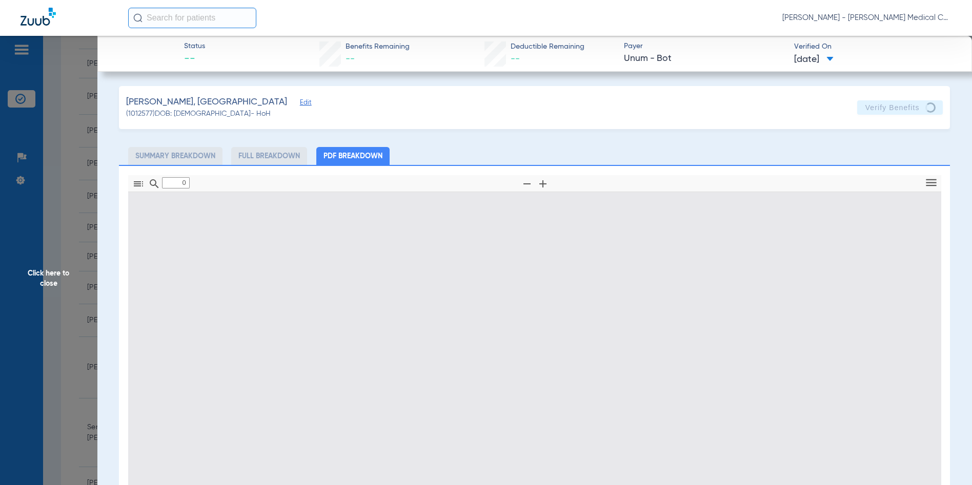
type input "1"
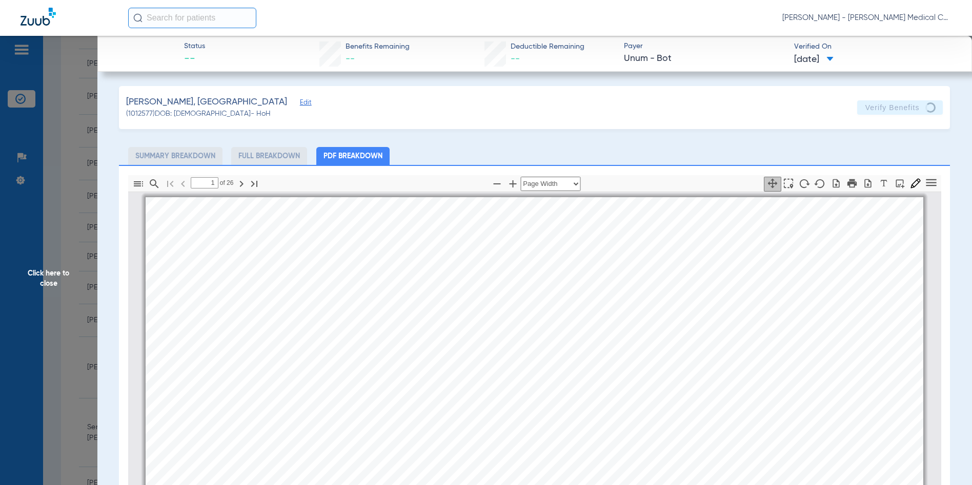
scroll to position [5, 0]
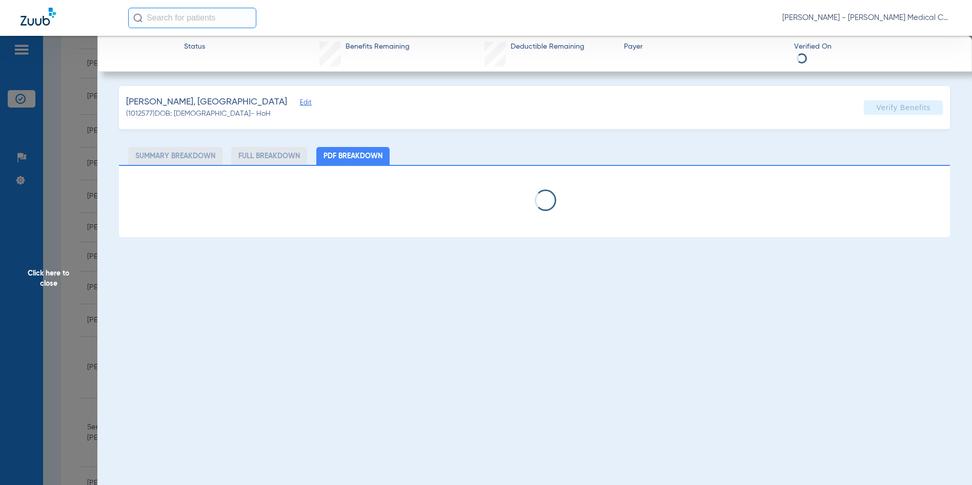
select select "page-width"
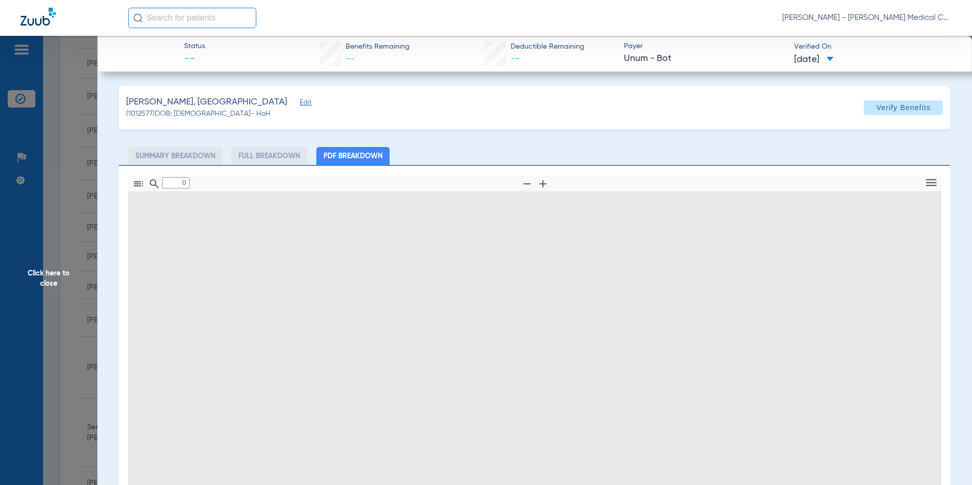
type input "1"
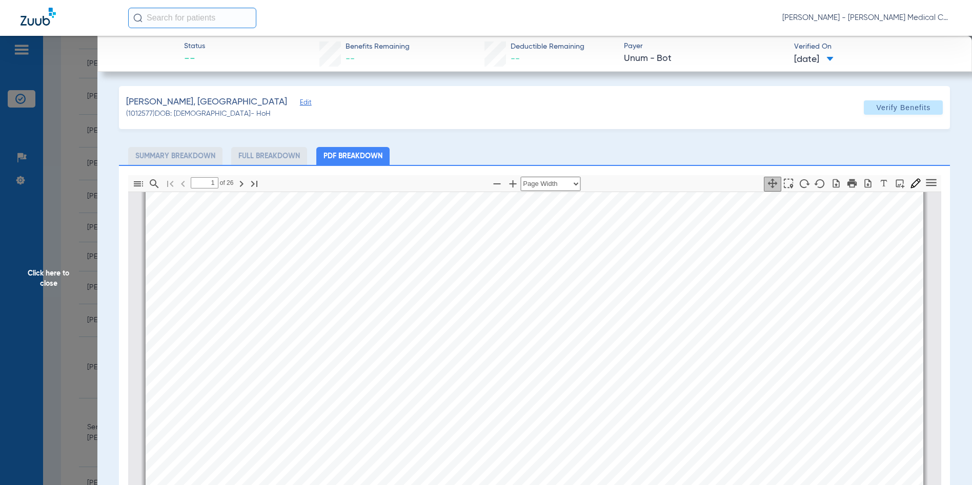
click at [51, 273] on span "Click here to close" at bounding box center [48, 278] width 97 height 485
